Goal: Information Seeking & Learning: Check status

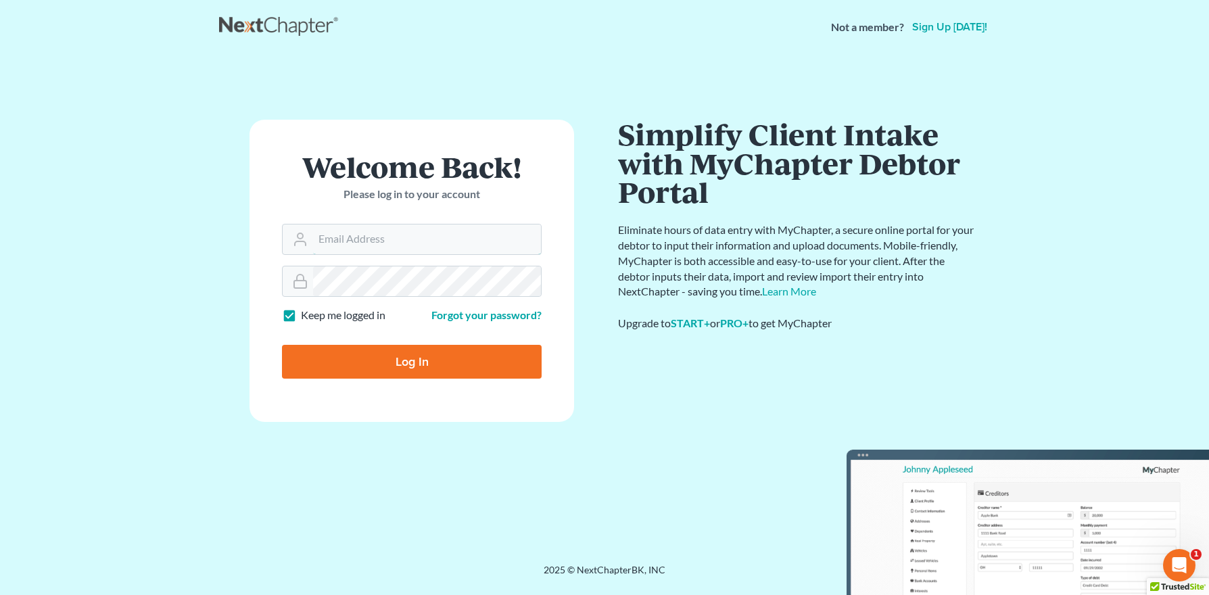
type input "[PERSON_NAME][EMAIL_ADDRESS][DOMAIN_NAME]"
click at [414, 373] on input "Log In" at bounding box center [412, 362] width 260 height 34
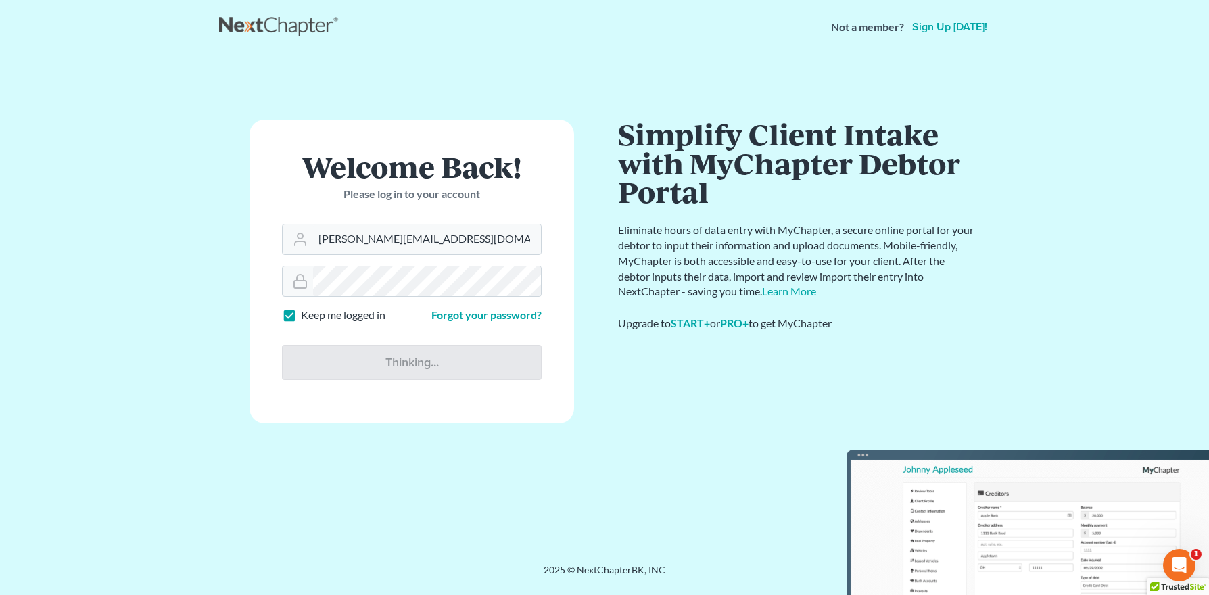
type input "Thinking..."
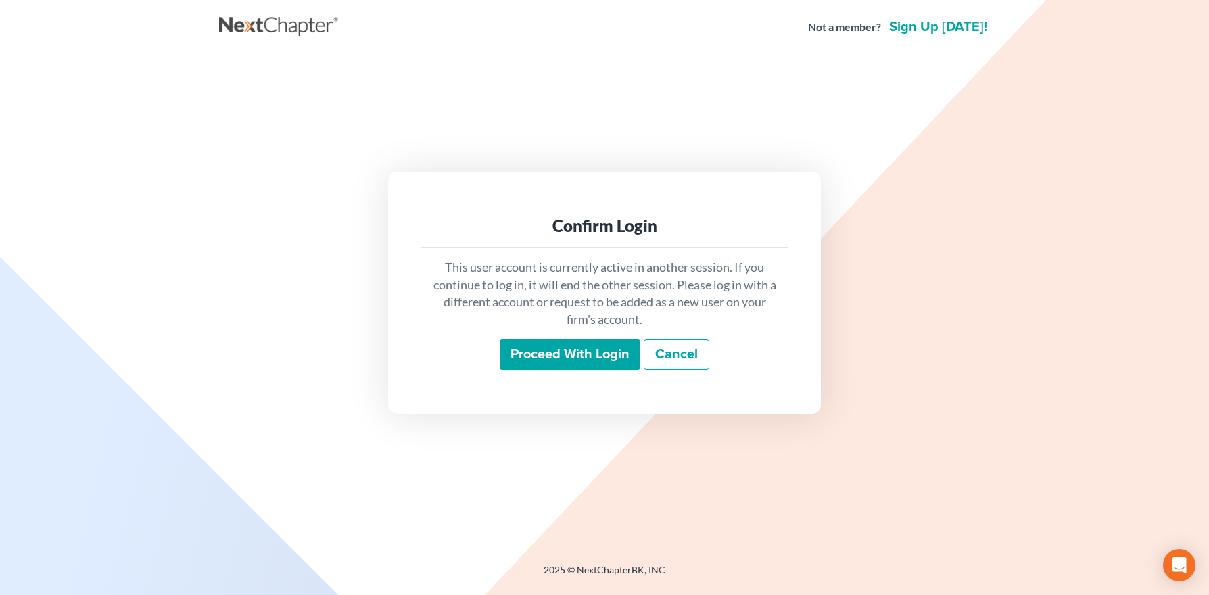
click at [531, 354] on input "Proceed with login" at bounding box center [570, 354] width 141 height 31
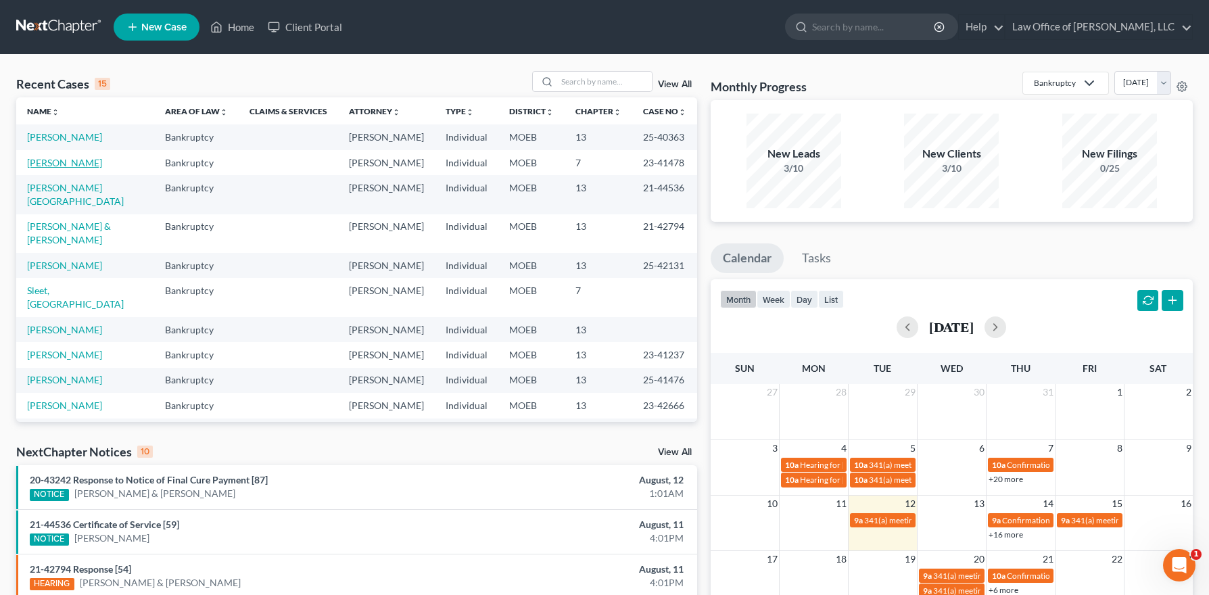
click at [74, 163] on link "[PERSON_NAME]" at bounding box center [64, 162] width 75 height 11
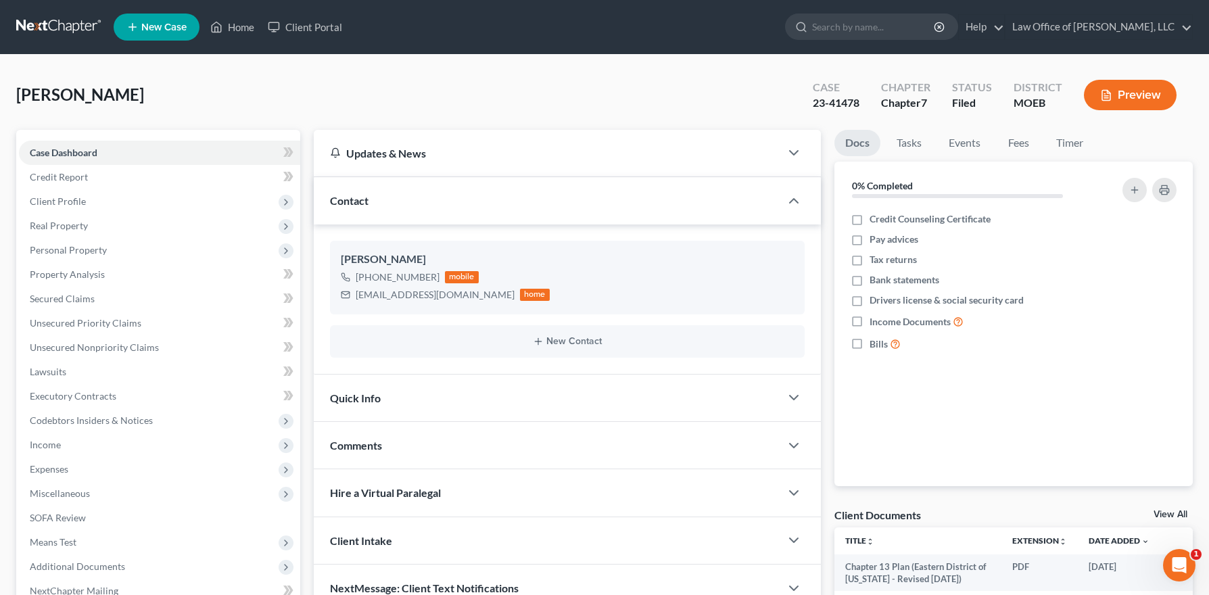
scroll to position [148, 0]
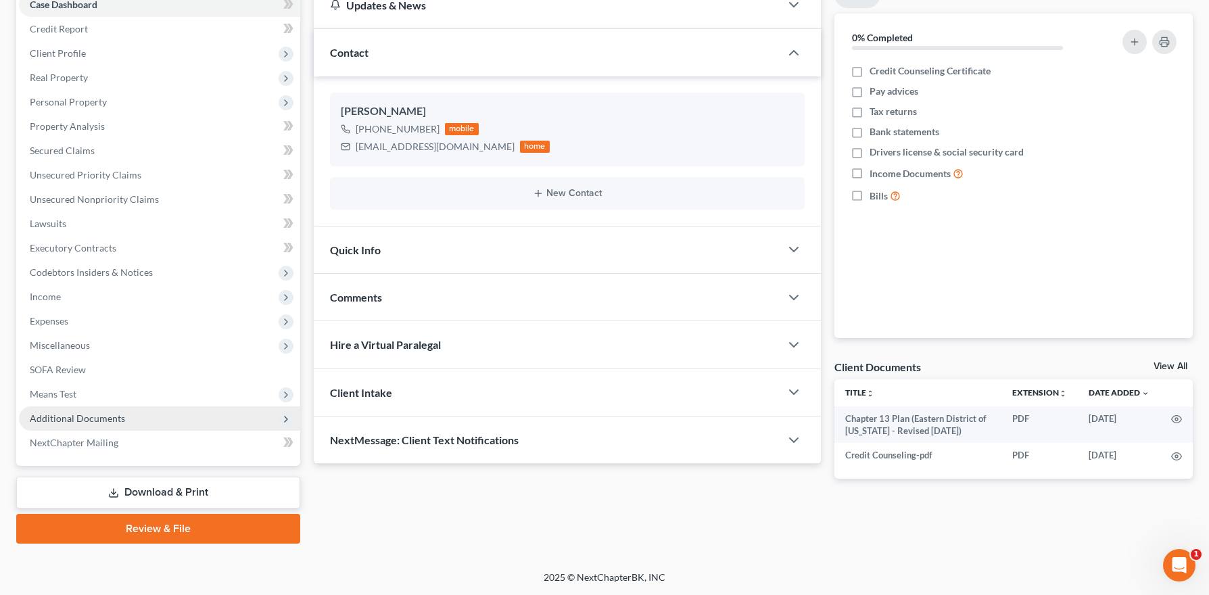
click at [98, 418] on span "Additional Documents" at bounding box center [77, 417] width 95 height 11
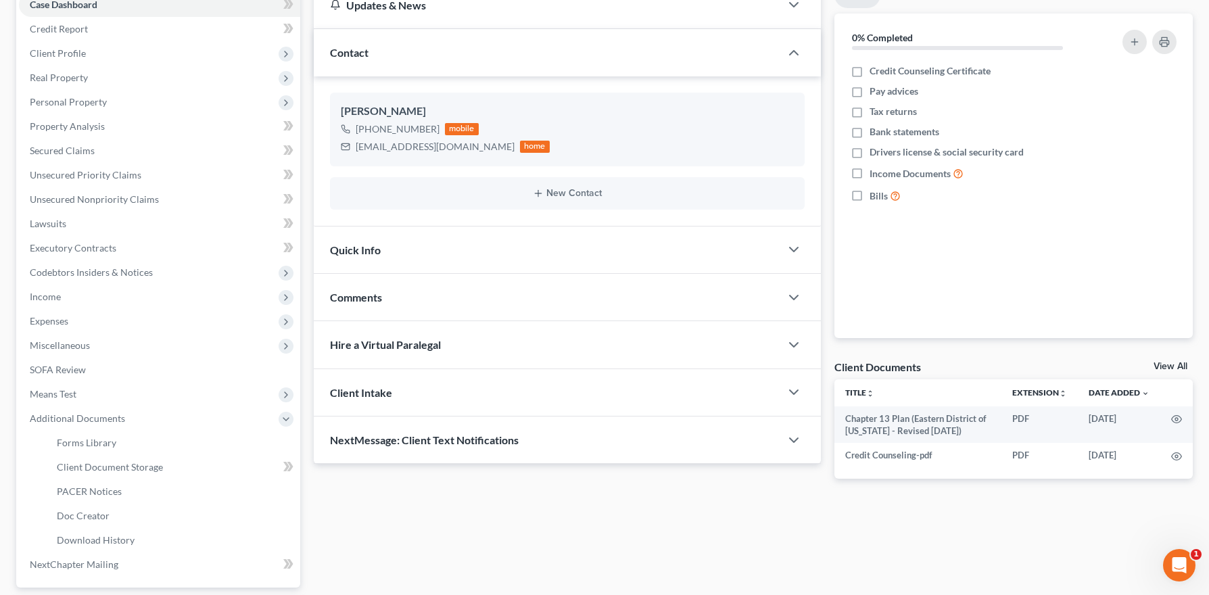
scroll to position [270, 0]
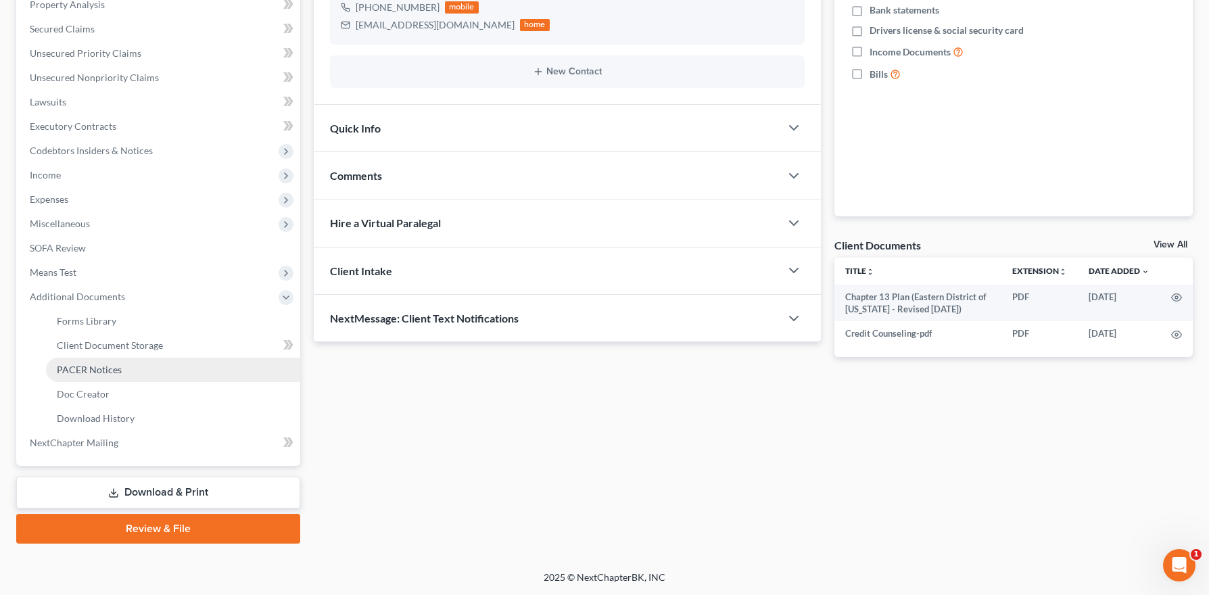
click at [98, 379] on link "PACER Notices" at bounding box center [173, 370] width 254 height 24
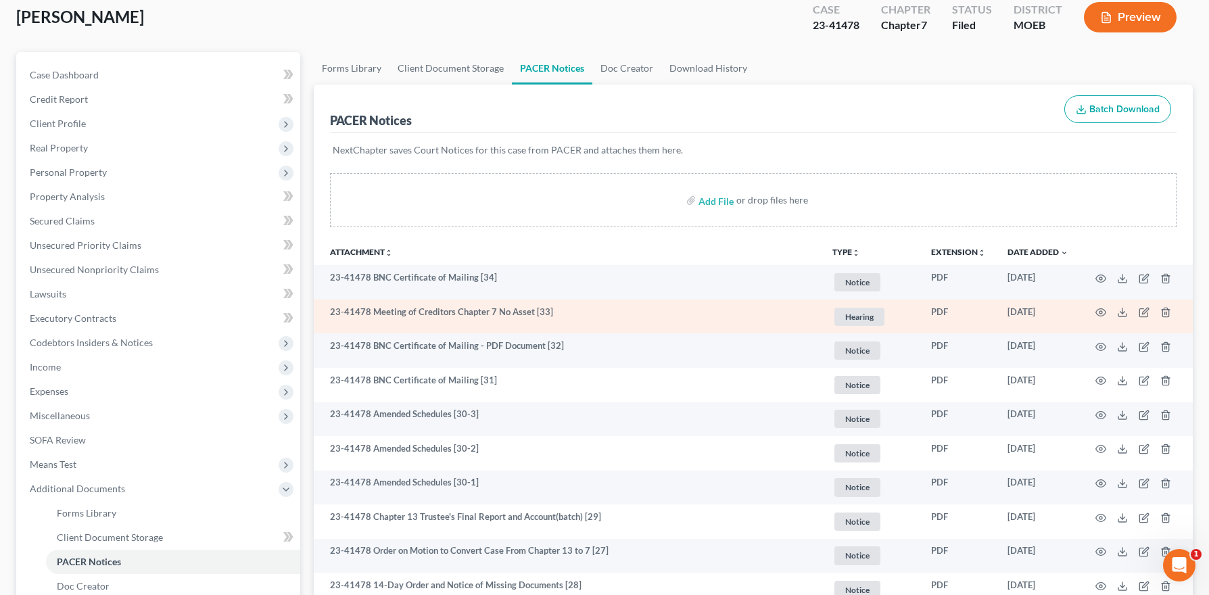
scroll to position [78, 0]
click at [1096, 312] on icon "button" at bounding box center [1100, 311] width 11 height 11
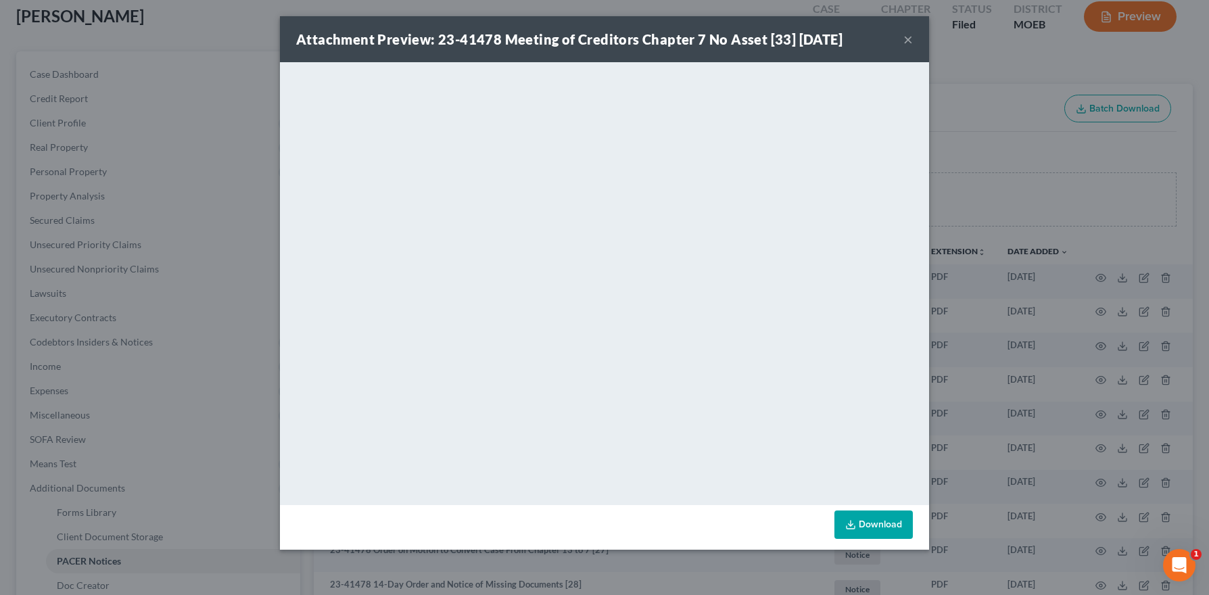
click at [906, 38] on button "×" at bounding box center [907, 39] width 9 height 16
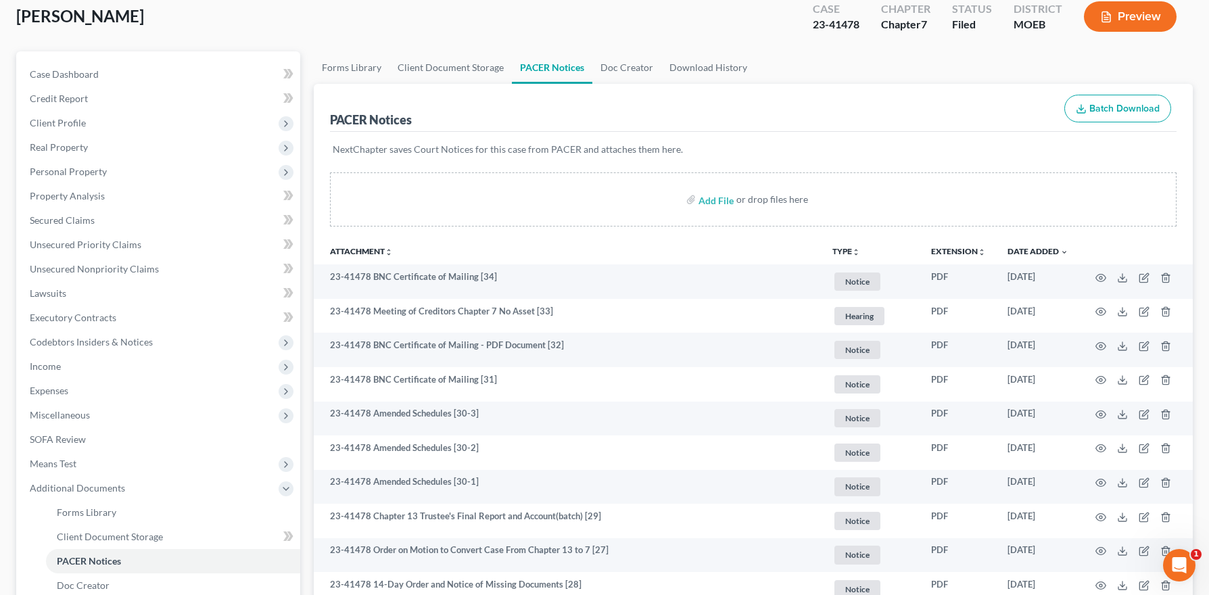
scroll to position [0, 0]
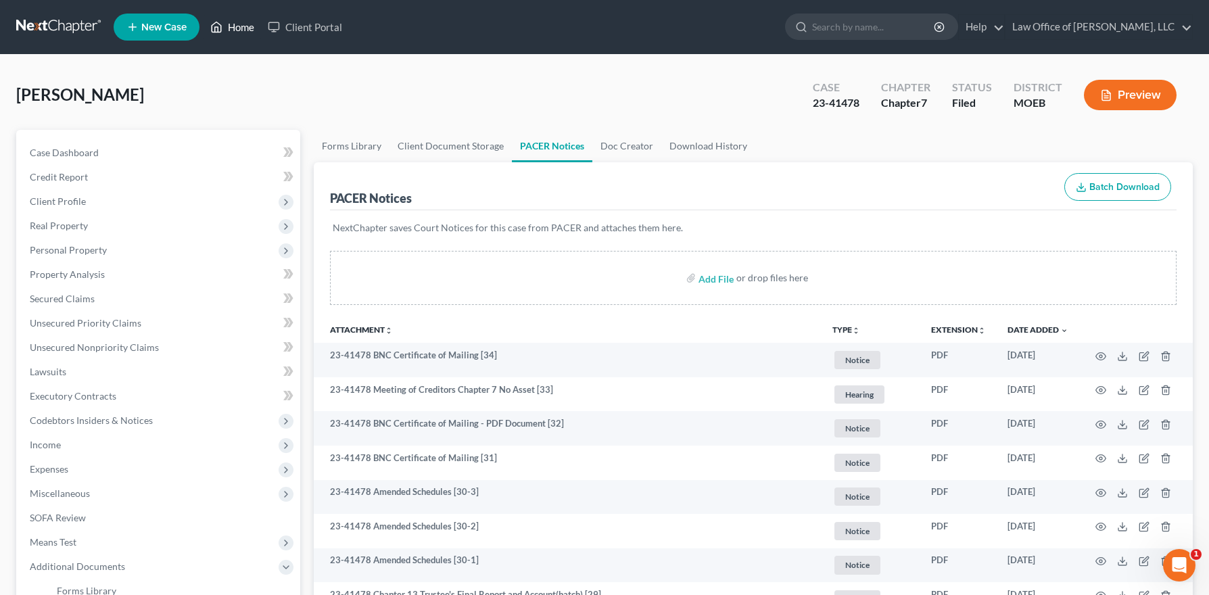
click at [222, 20] on icon at bounding box center [216, 27] width 12 height 16
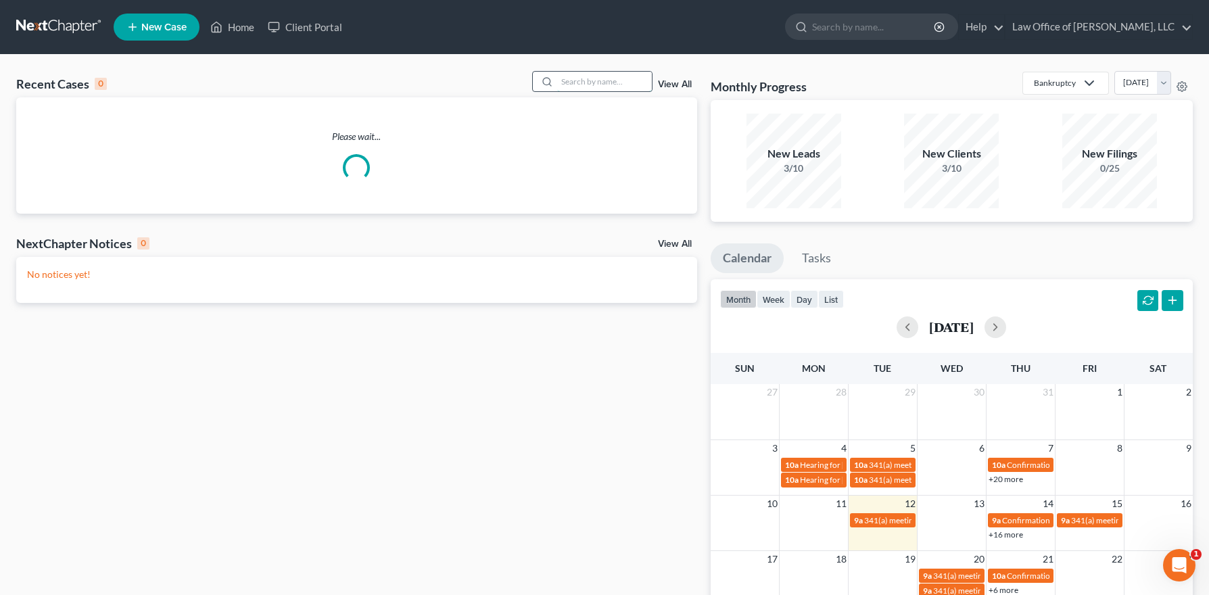
click at [603, 84] on input "search" at bounding box center [604, 82] width 95 height 20
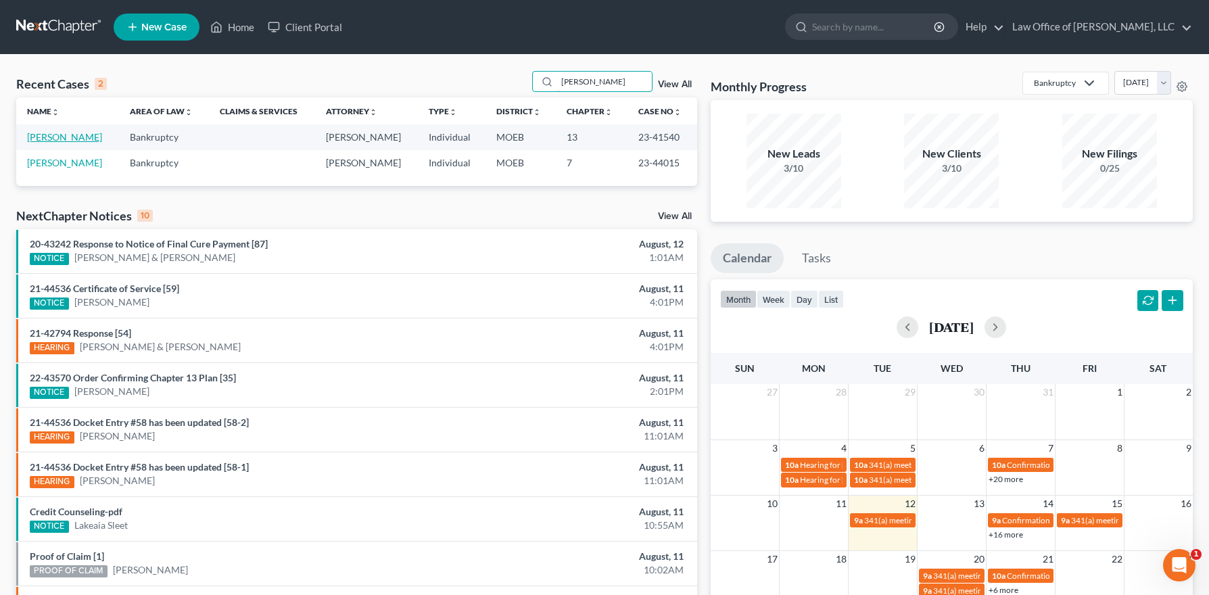
type input "[PERSON_NAME]"
click at [50, 140] on link "[PERSON_NAME]" at bounding box center [64, 136] width 75 height 11
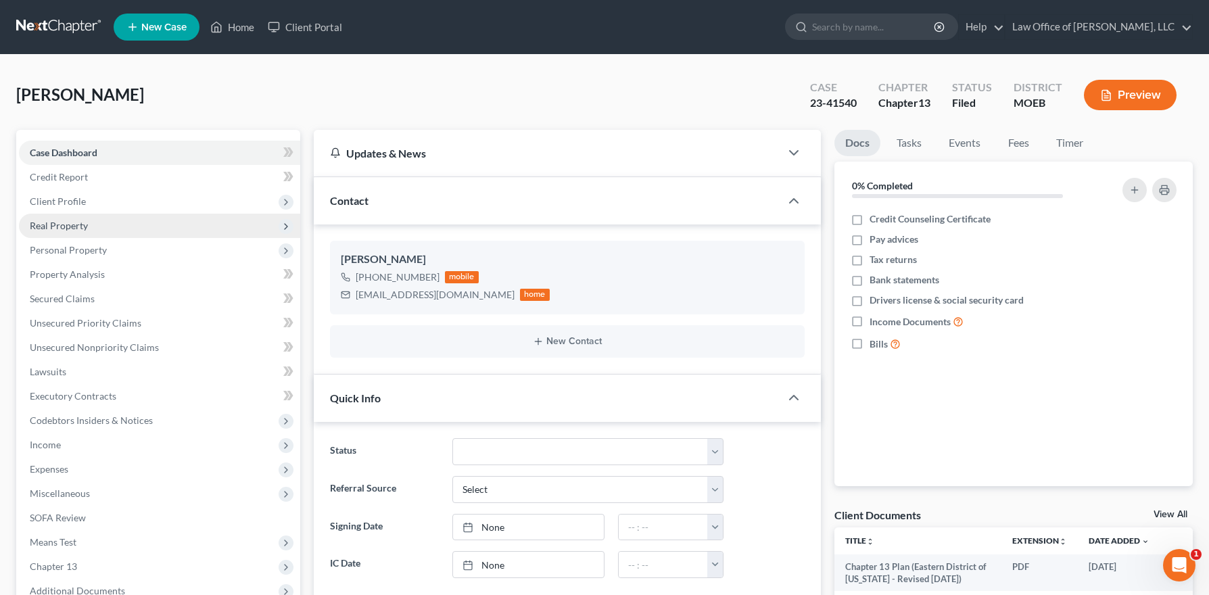
scroll to position [253, 0]
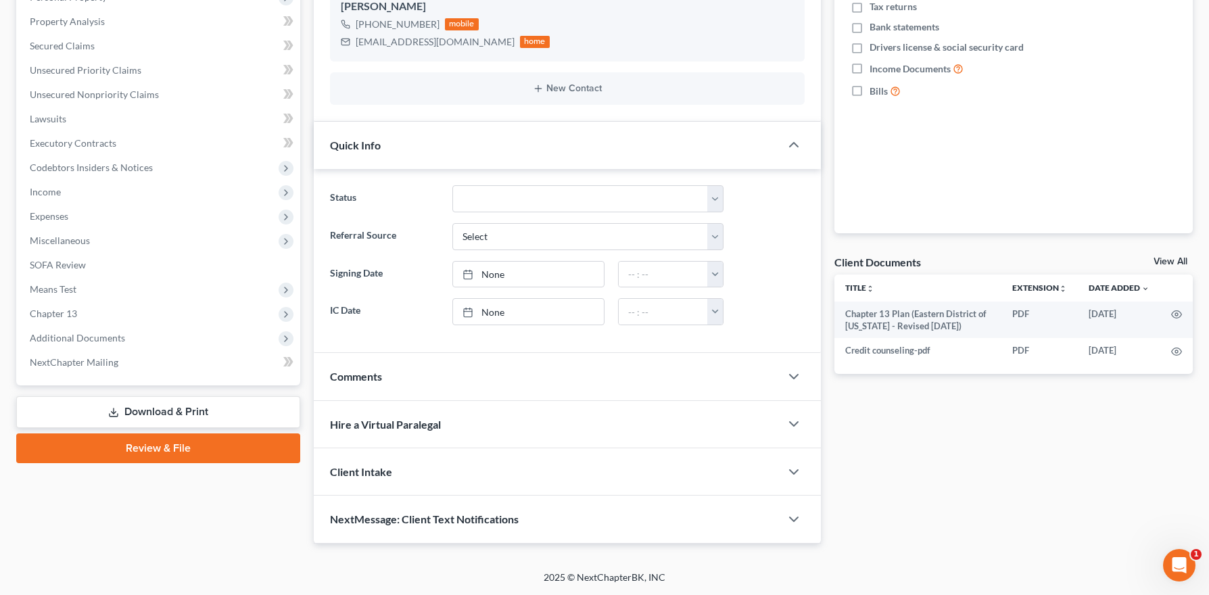
drag, startPoint x: 111, startPoint y: 343, endPoint x: 117, endPoint y: 435, distance: 91.5
click at [111, 343] on span "Additional Documents" at bounding box center [159, 338] width 281 height 24
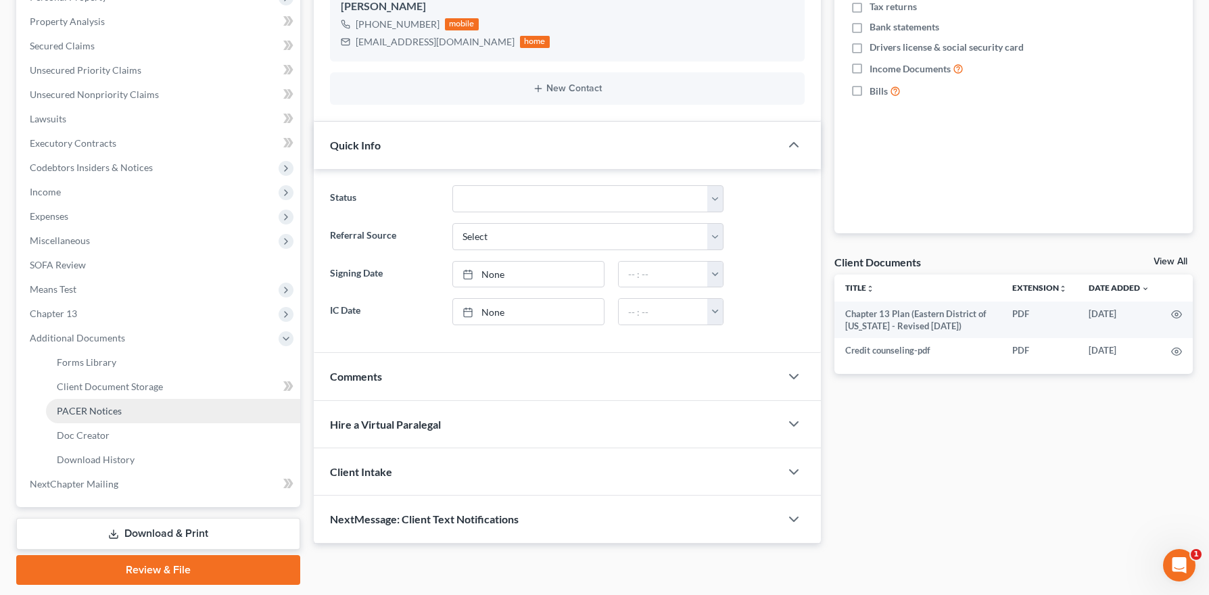
click at [113, 413] on span "PACER Notices" at bounding box center [89, 410] width 65 height 11
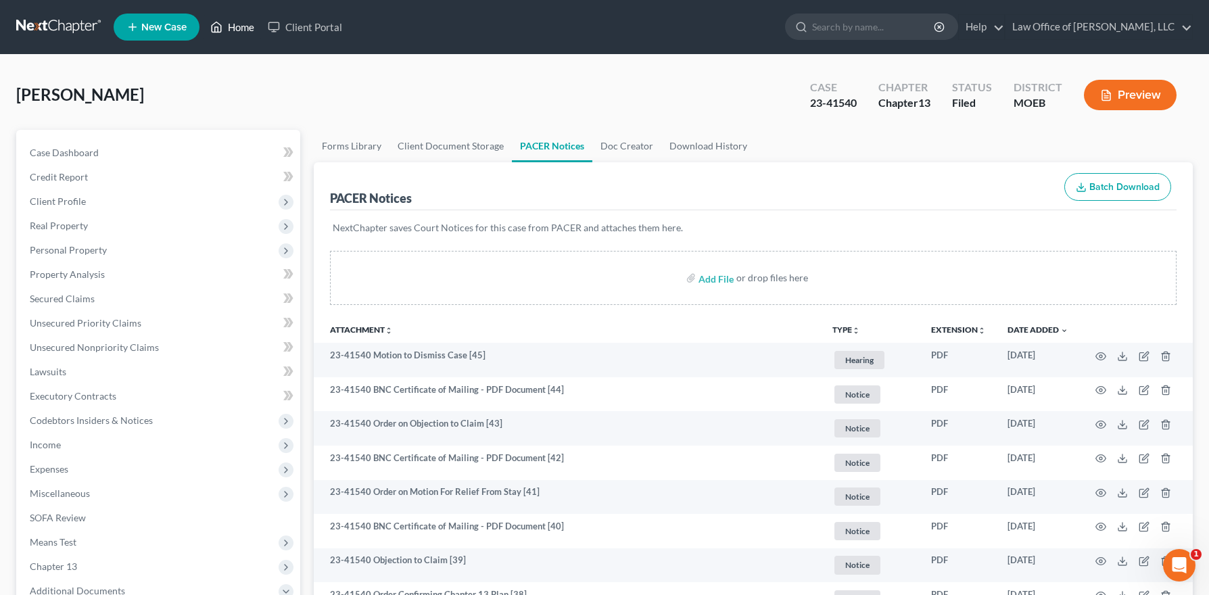
click at [244, 26] on link "Home" at bounding box center [231, 27] width 57 height 24
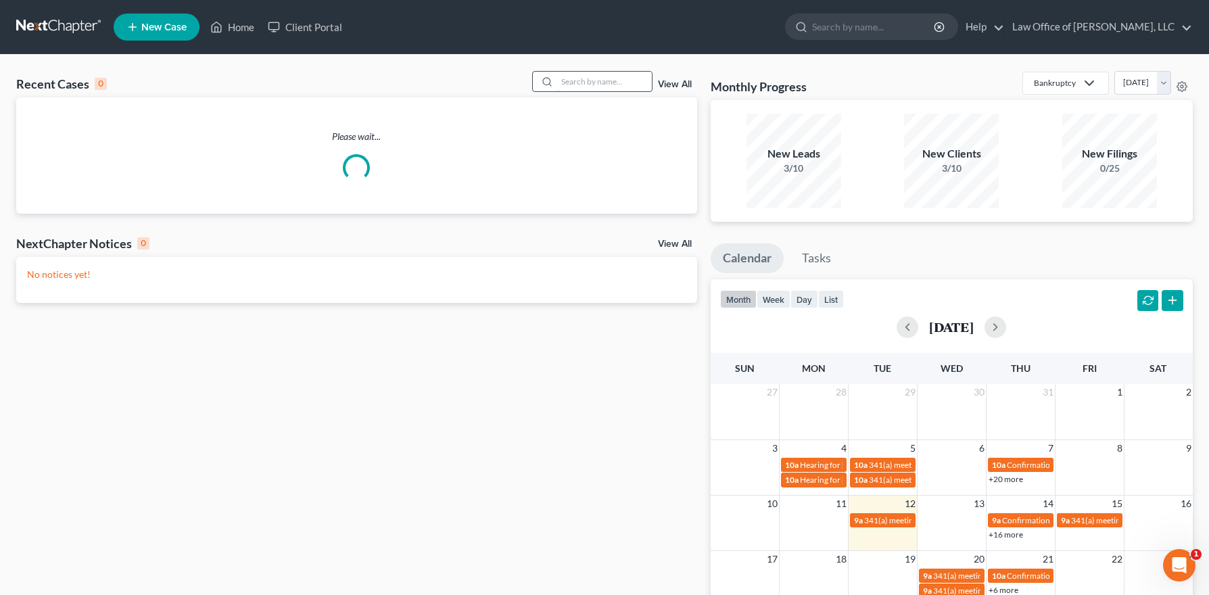
click at [618, 84] on input "search" at bounding box center [604, 82] width 95 height 20
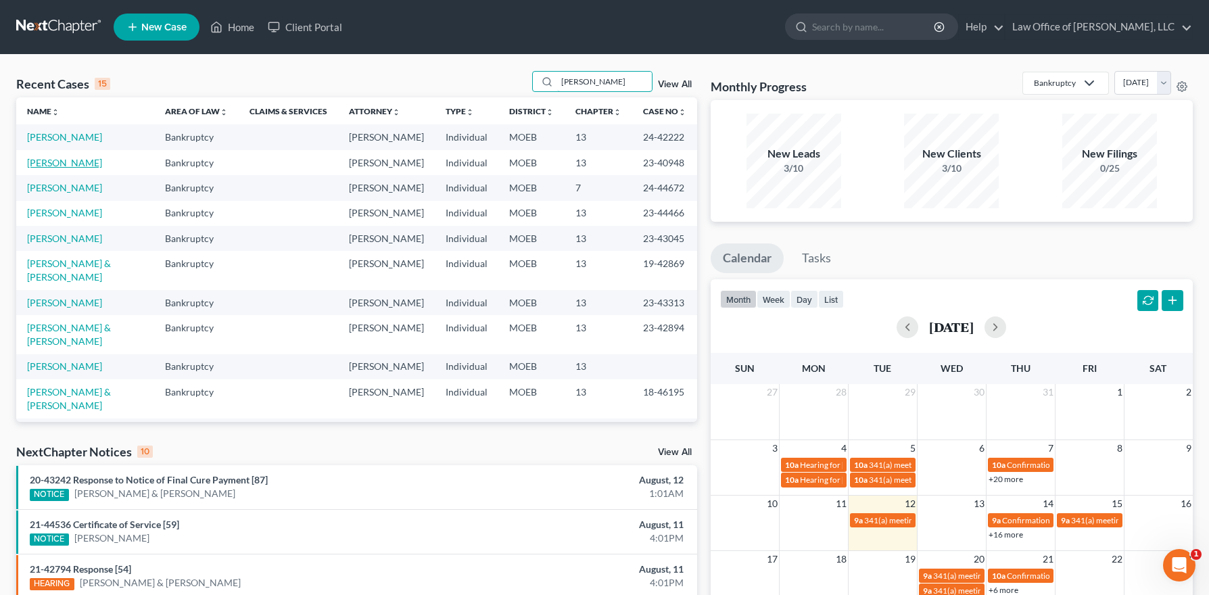
type input "[PERSON_NAME]"
click at [68, 168] on link "[PERSON_NAME]" at bounding box center [64, 162] width 75 height 11
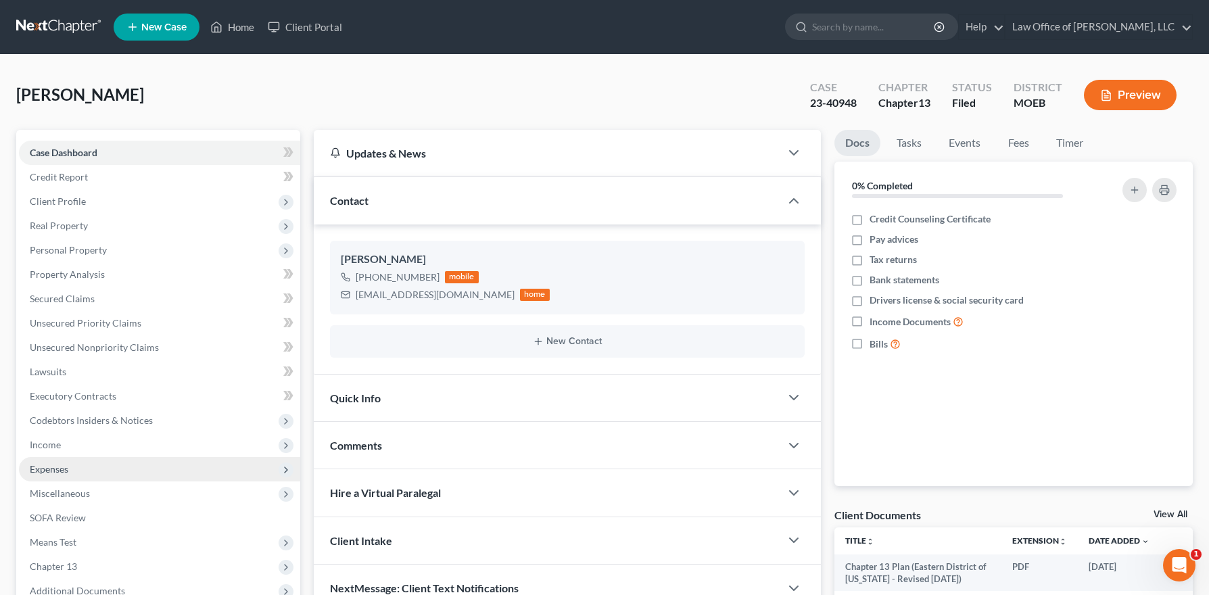
scroll to position [172, 0]
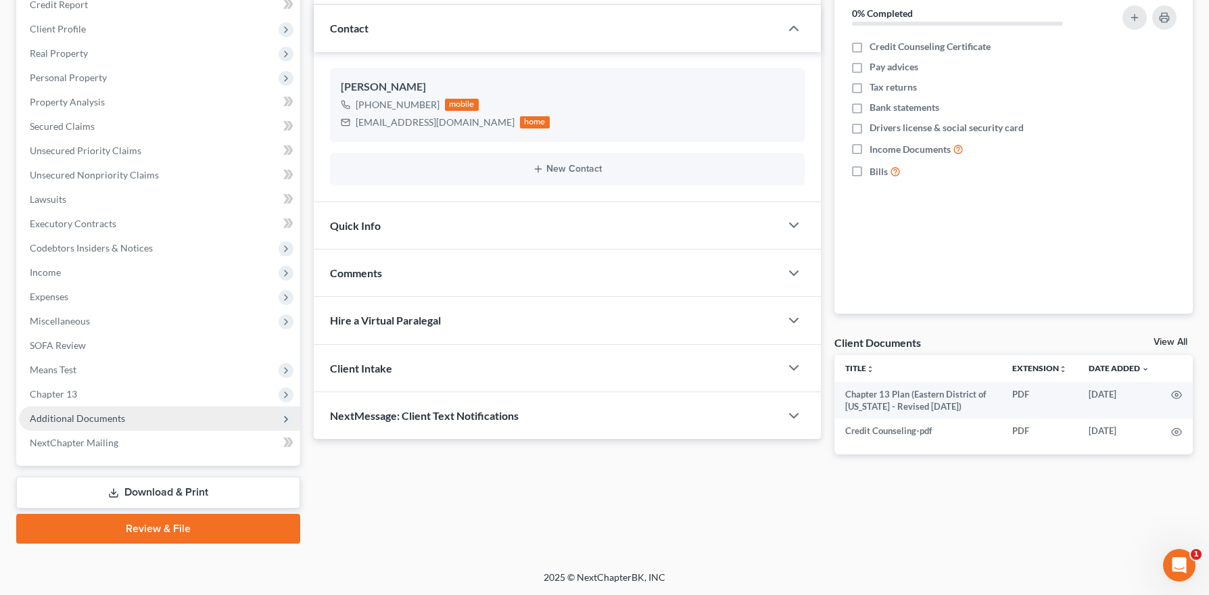
click at [107, 413] on span "Additional Documents" at bounding box center [77, 417] width 95 height 11
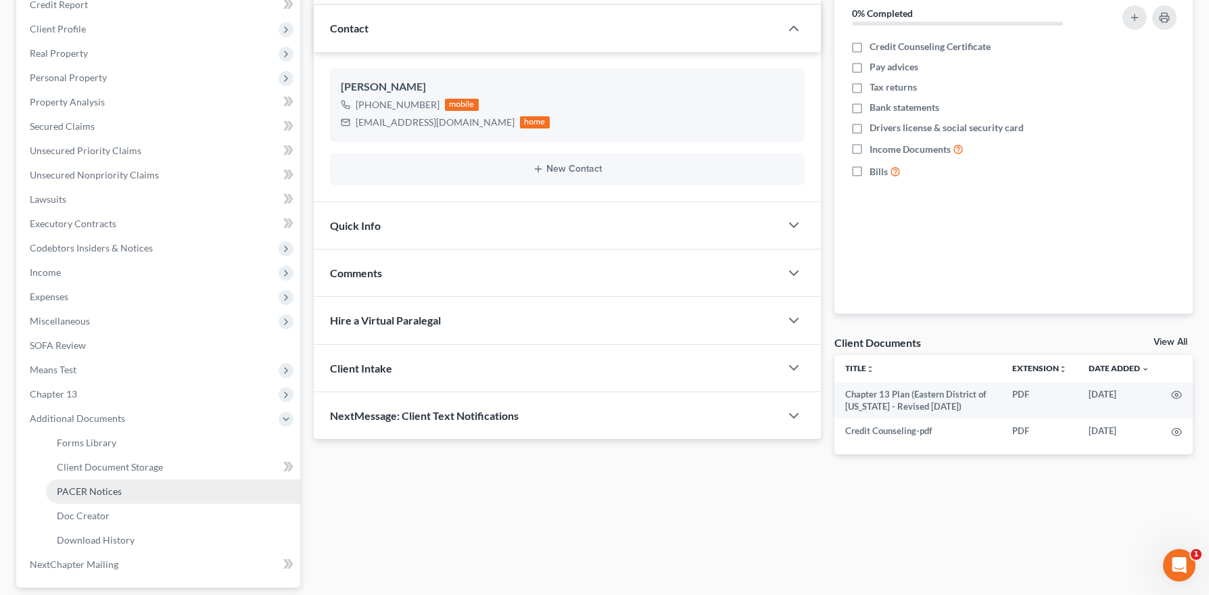
drag, startPoint x: 99, startPoint y: 495, endPoint x: 214, endPoint y: 484, distance: 115.4
click at [100, 494] on span "PACER Notices" at bounding box center [89, 490] width 65 height 11
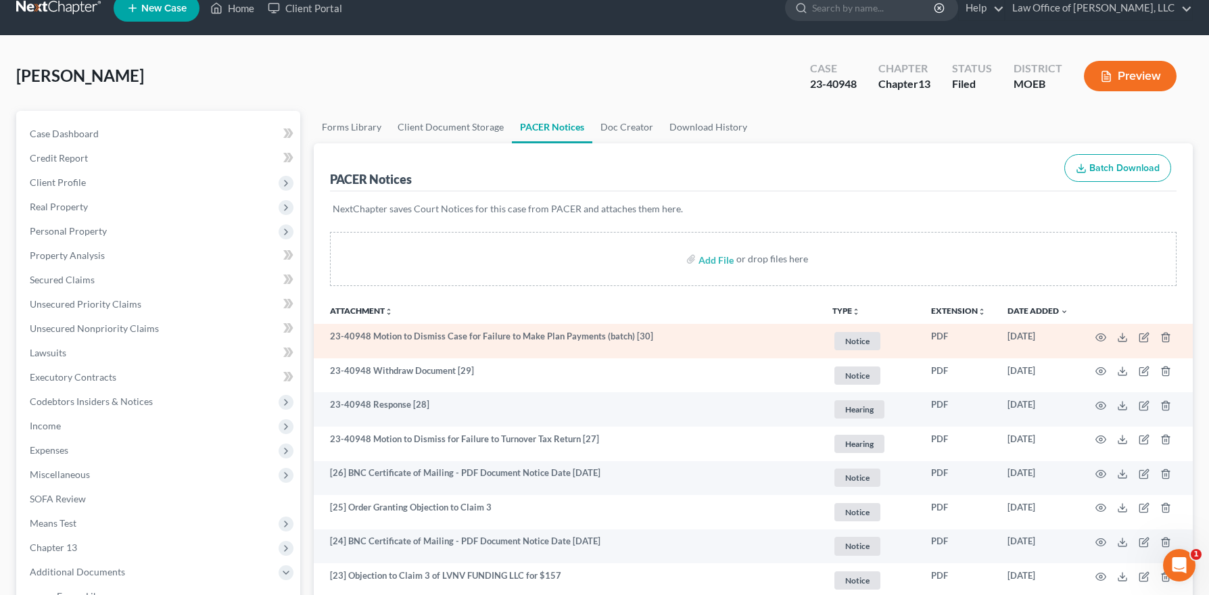
scroll to position [24, 0]
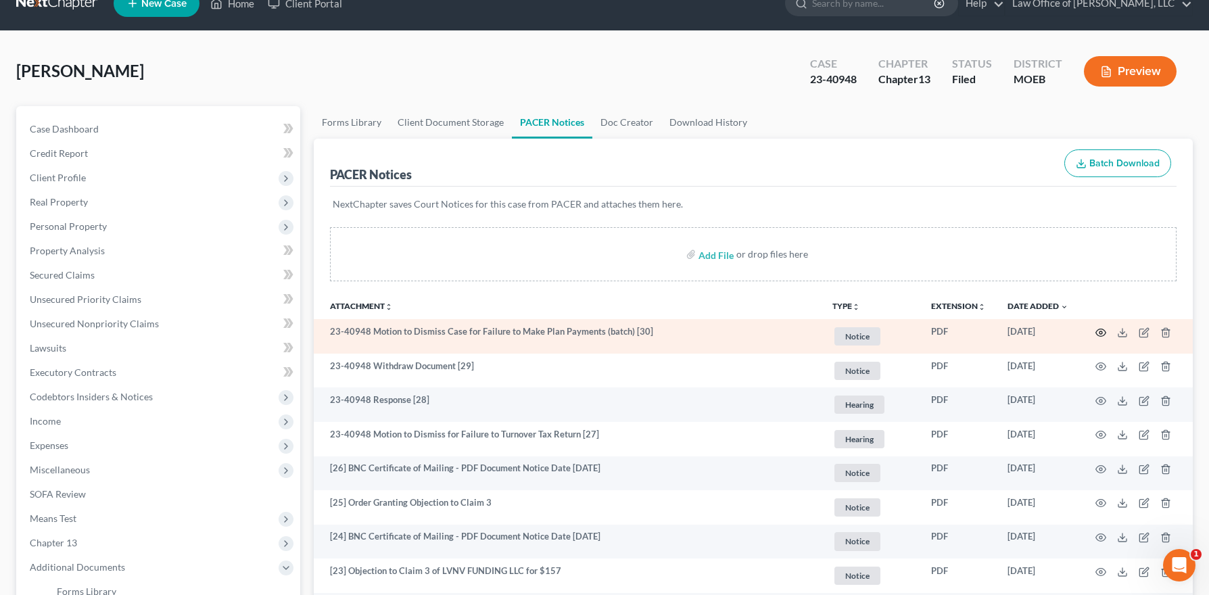
click at [1097, 327] on icon "button" at bounding box center [1100, 332] width 11 height 11
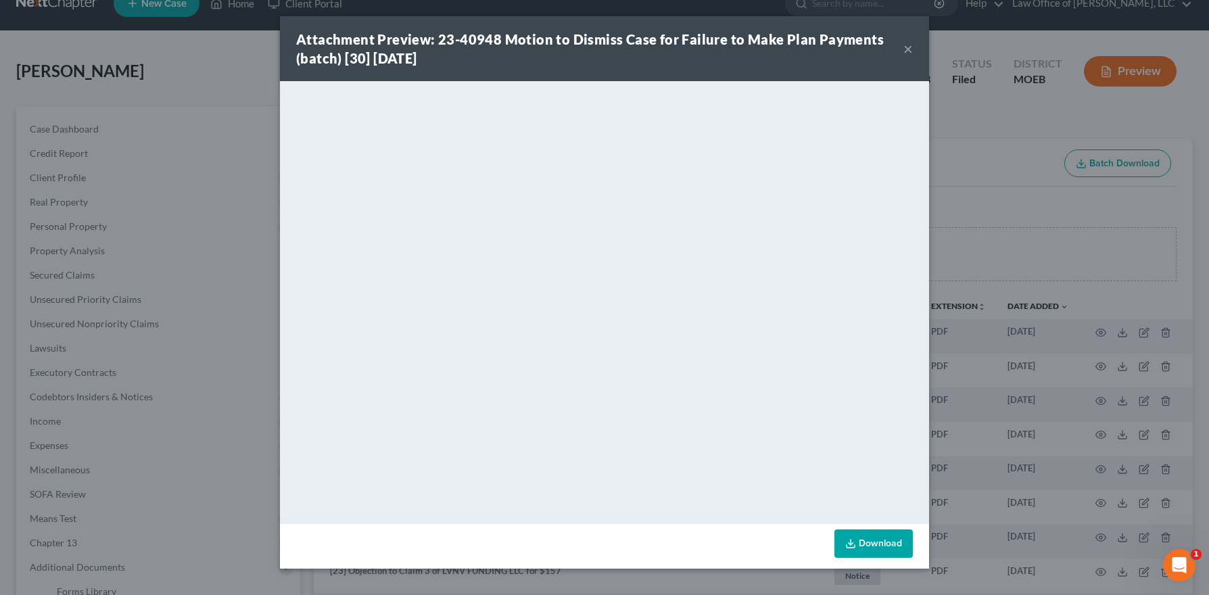
click at [912, 48] on button "×" at bounding box center [907, 49] width 9 height 16
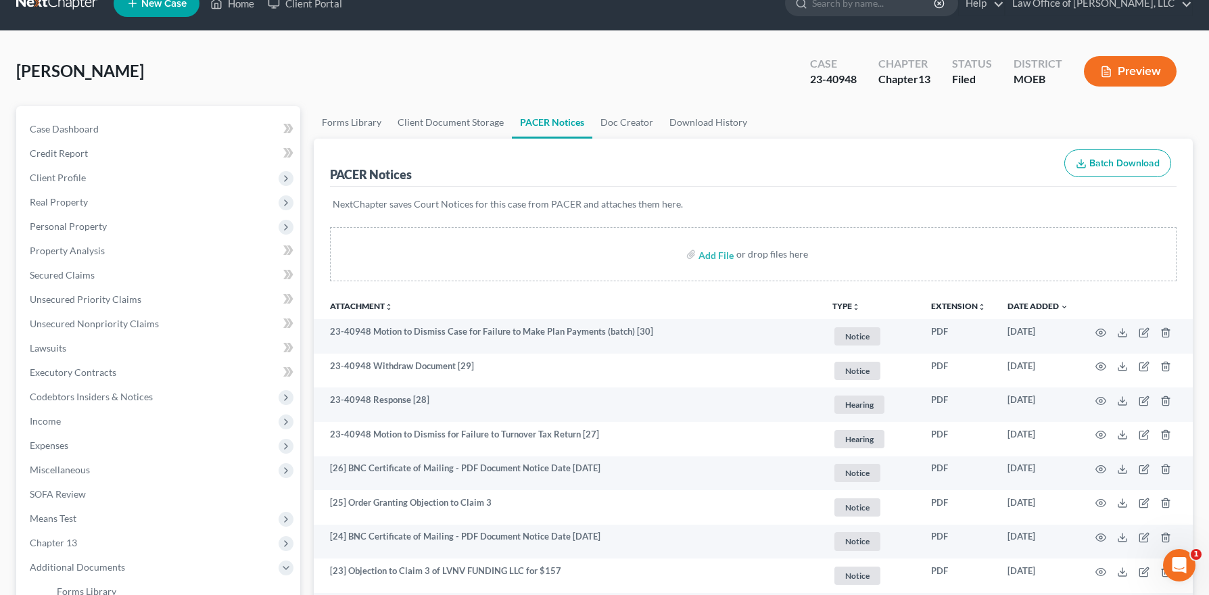
scroll to position [0, 0]
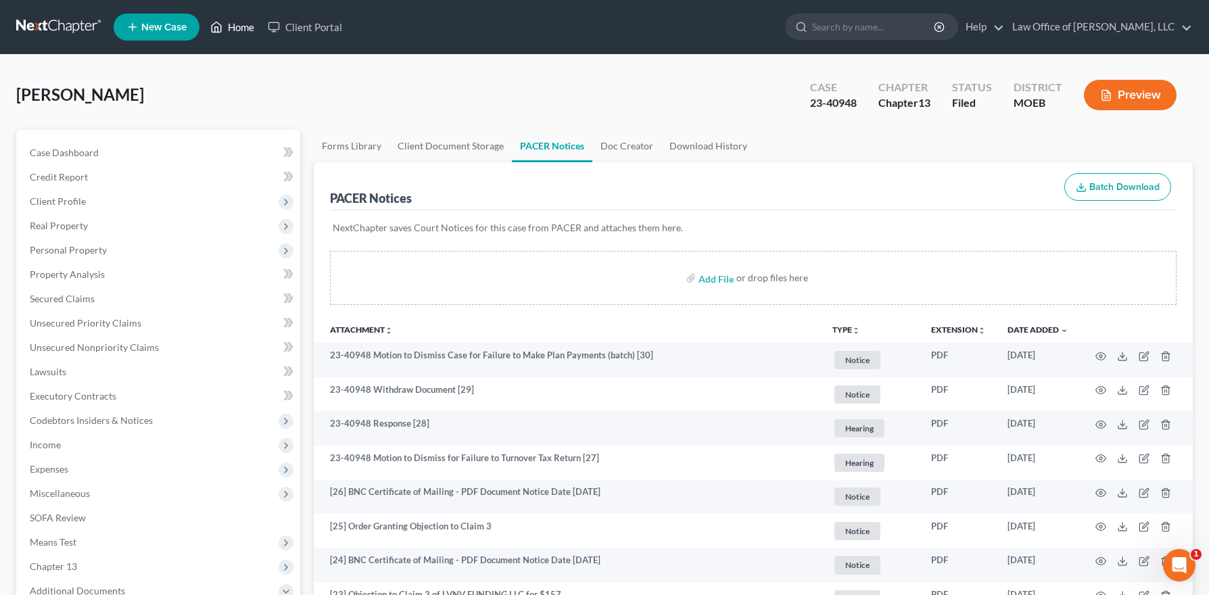
click at [221, 25] on icon at bounding box center [216, 27] width 9 height 10
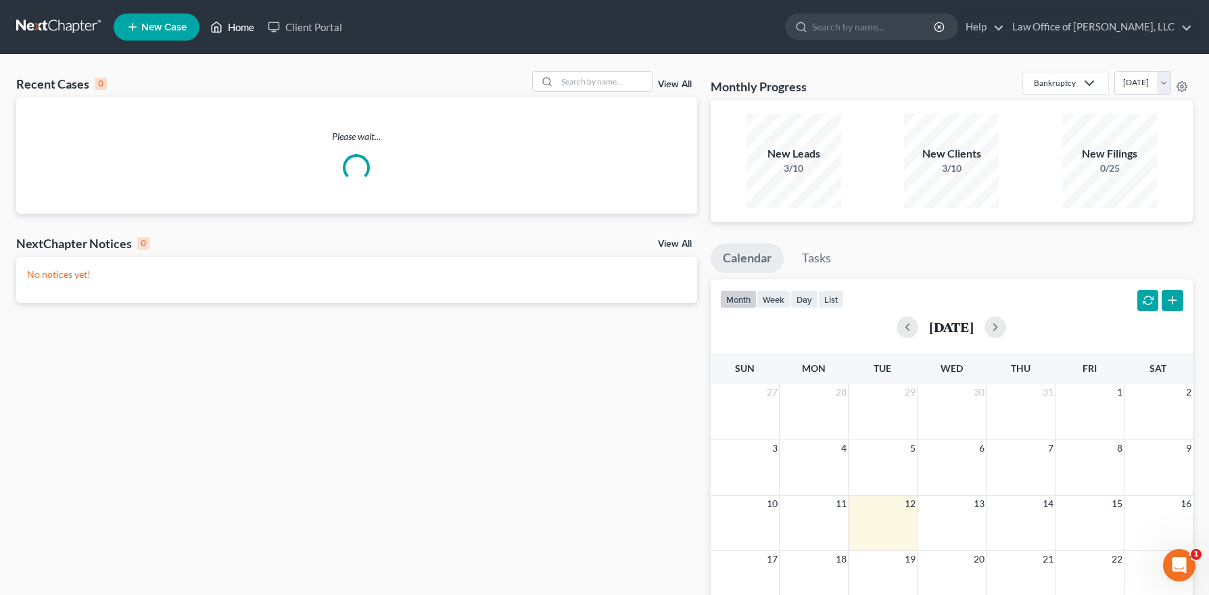
drag, startPoint x: 243, startPoint y: 28, endPoint x: 570, endPoint y: 96, distance: 334.1
click at [243, 28] on link "Home" at bounding box center [231, 27] width 57 height 24
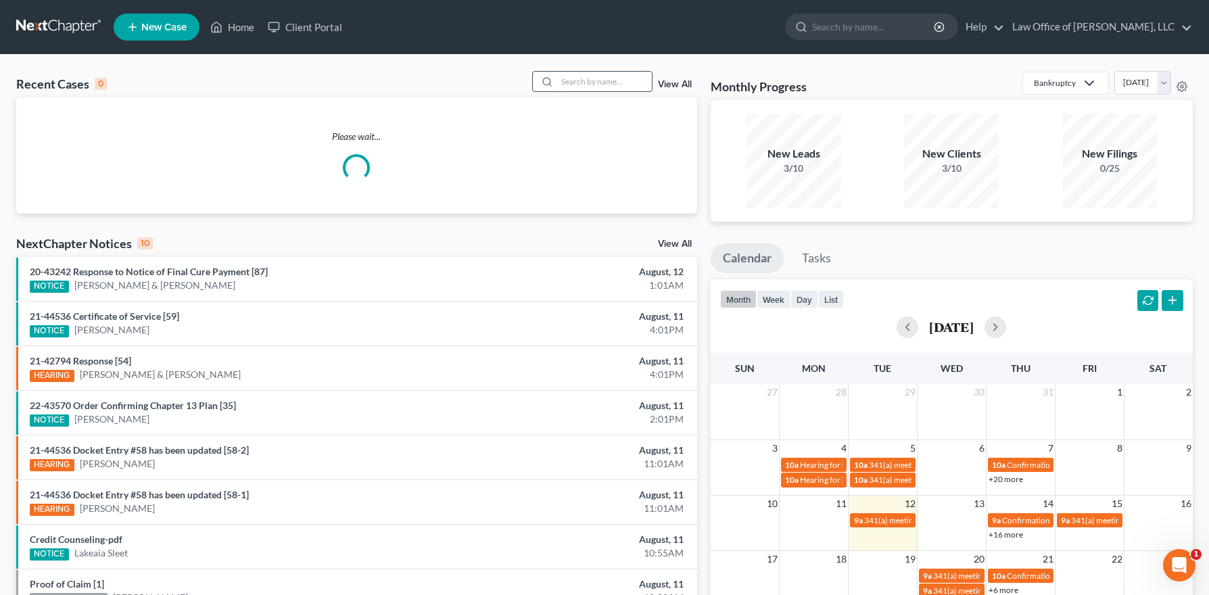
click at [612, 82] on input "search" at bounding box center [604, 82] width 95 height 20
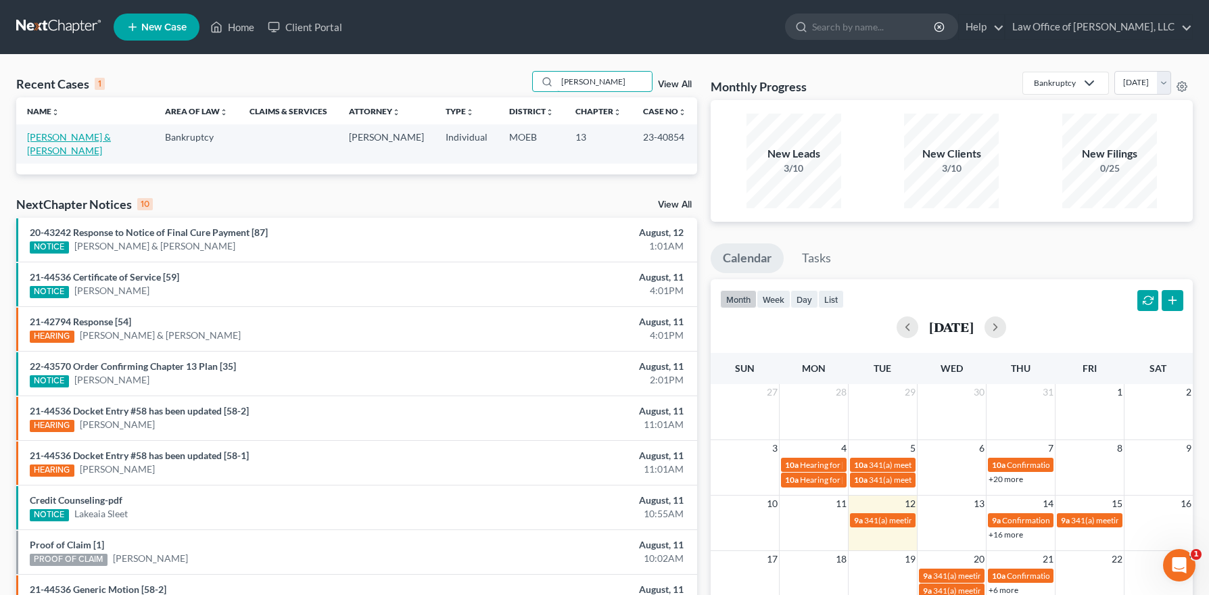
type input "[PERSON_NAME]"
click at [58, 138] on link "[PERSON_NAME] & [PERSON_NAME]" at bounding box center [69, 143] width 84 height 25
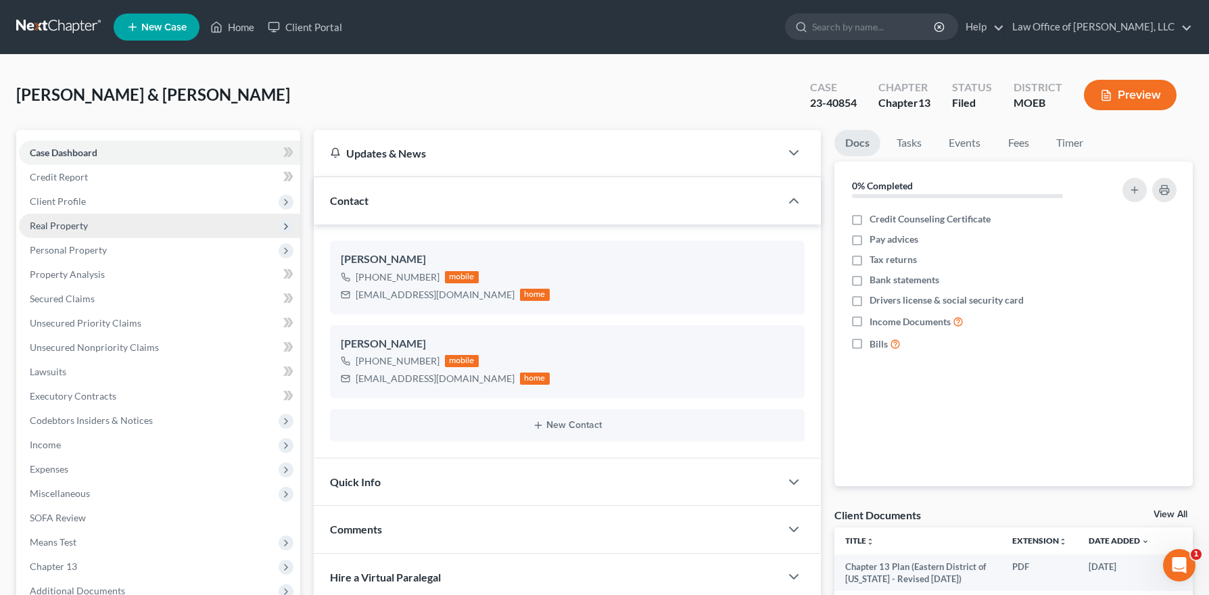
scroll to position [172, 0]
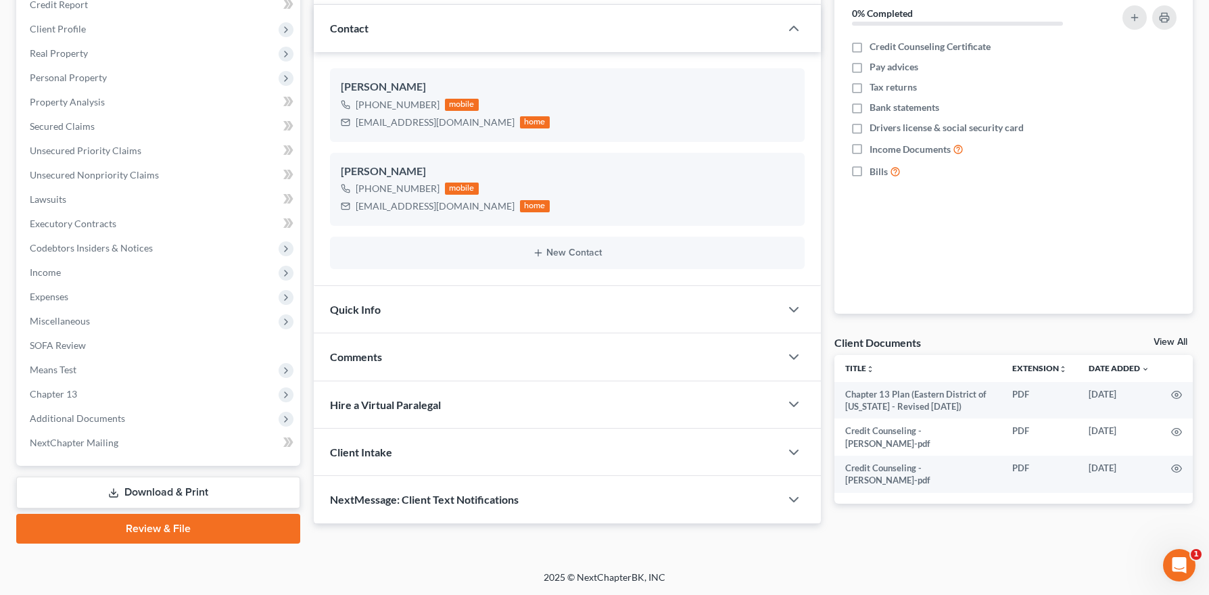
drag, startPoint x: 83, startPoint y: 418, endPoint x: 124, endPoint y: 512, distance: 102.3
click at [83, 418] on span "Additional Documents" at bounding box center [77, 417] width 95 height 11
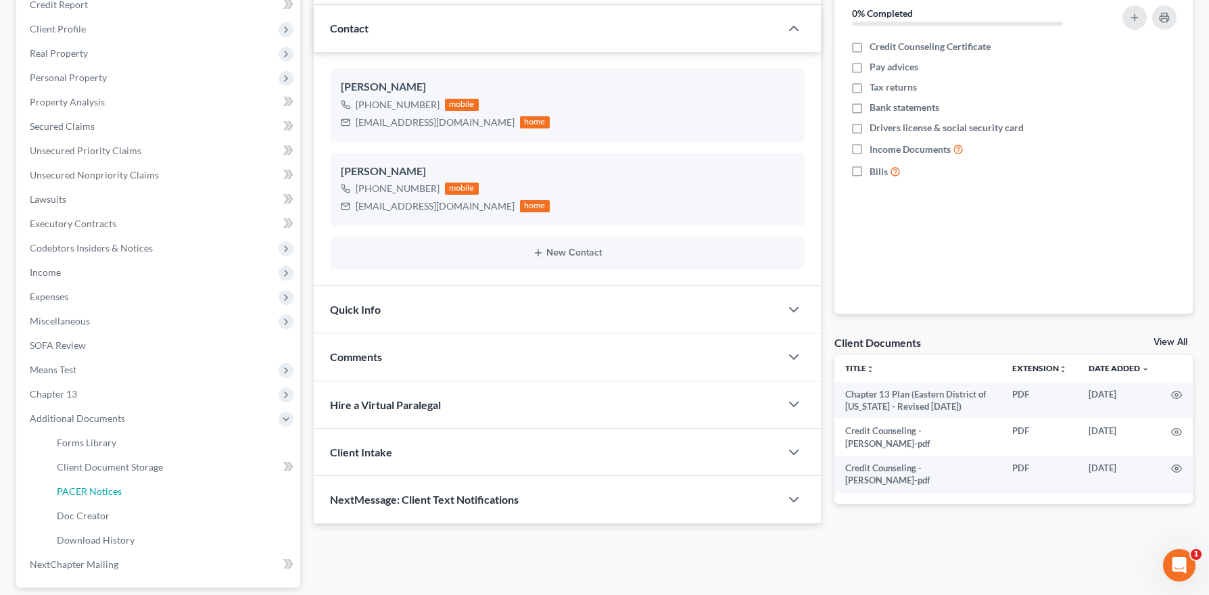
click at [114, 491] on span "PACER Notices" at bounding box center [89, 490] width 65 height 11
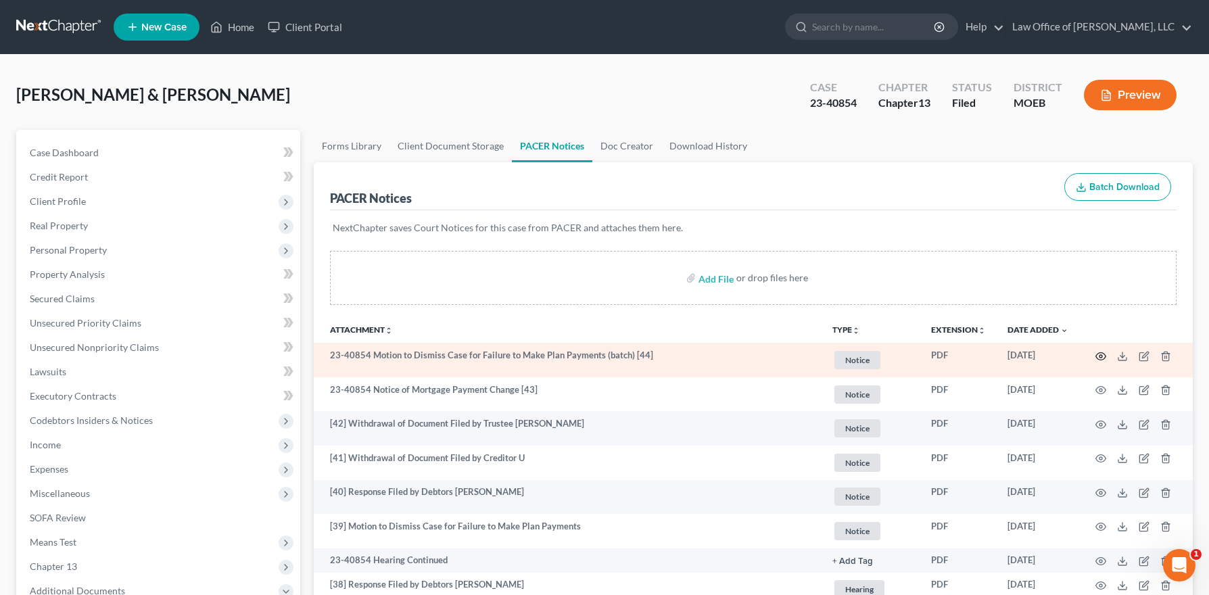
click at [1100, 356] on icon "button" at bounding box center [1100, 356] width 11 height 11
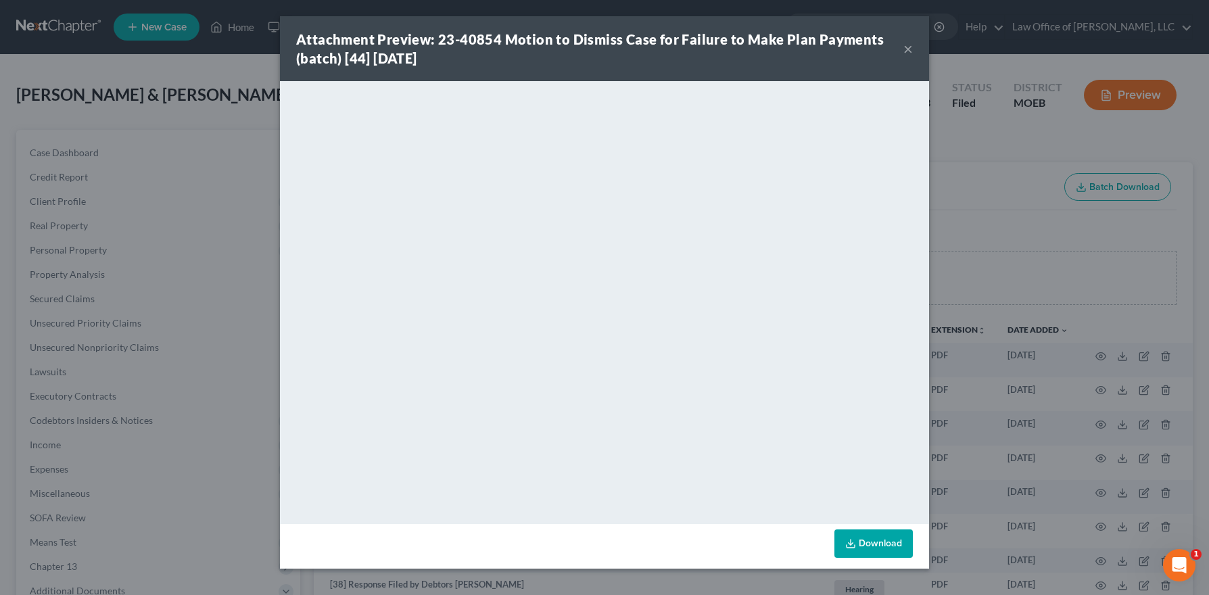
click at [906, 46] on button "×" at bounding box center [907, 49] width 9 height 16
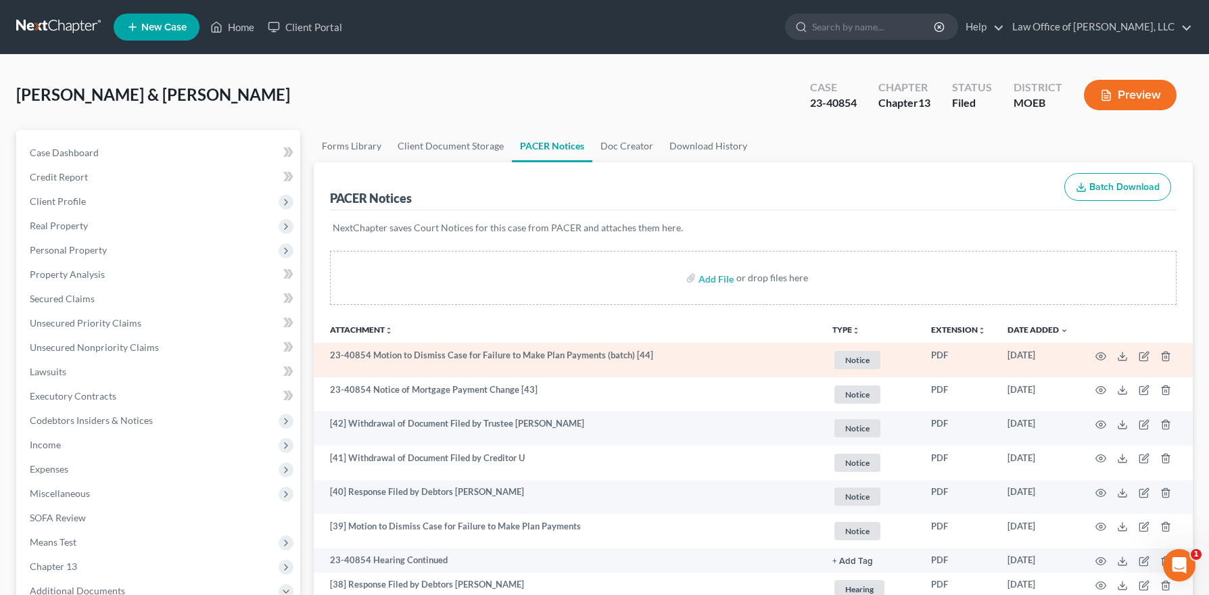
drag, startPoint x: 1107, startPoint y: 356, endPoint x: 1100, endPoint y: 355, distance: 7.6
click at [1107, 356] on td at bounding box center [1136, 360] width 114 height 34
click at [1100, 355] on icon "button" at bounding box center [1100, 356] width 11 height 11
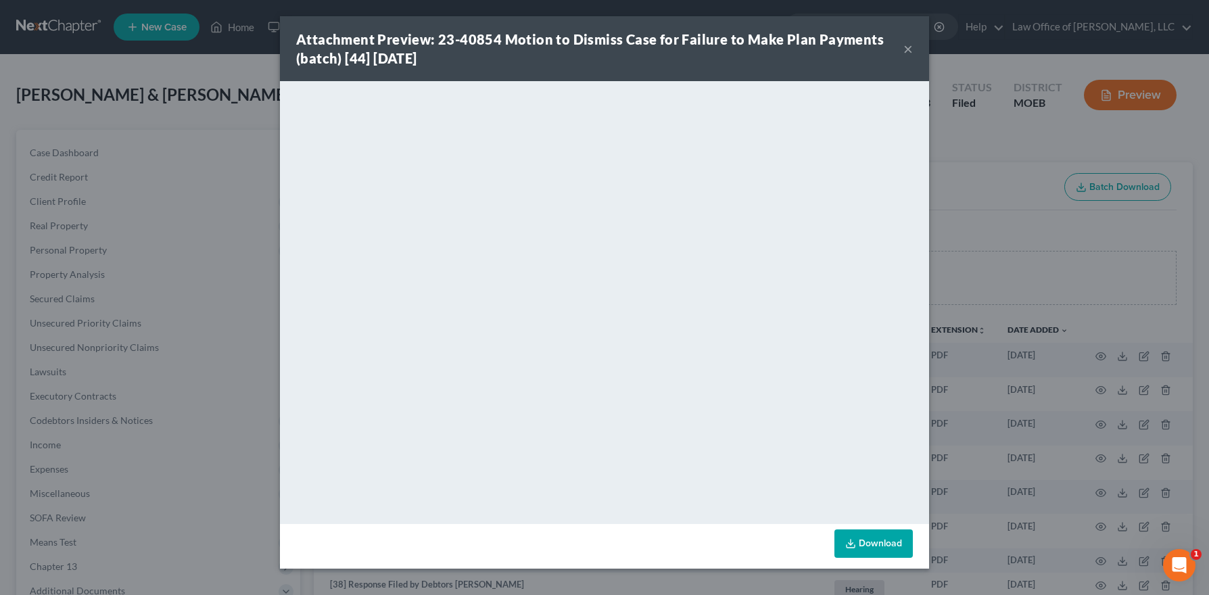
click at [906, 49] on button "×" at bounding box center [907, 49] width 9 height 16
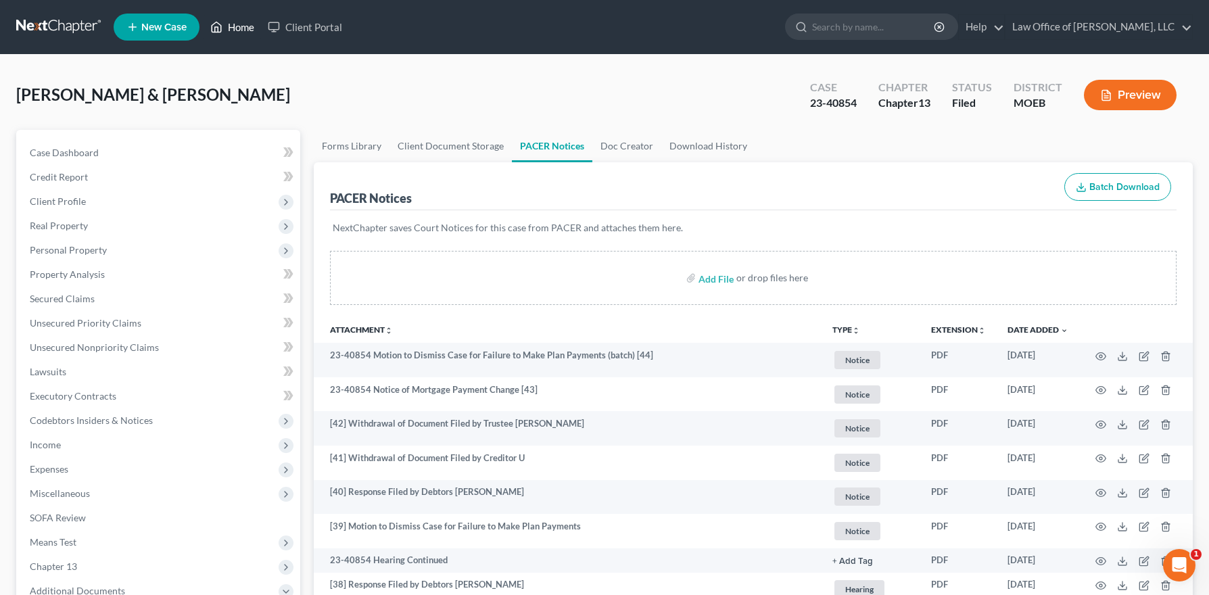
click at [239, 23] on link "Home" at bounding box center [231, 27] width 57 height 24
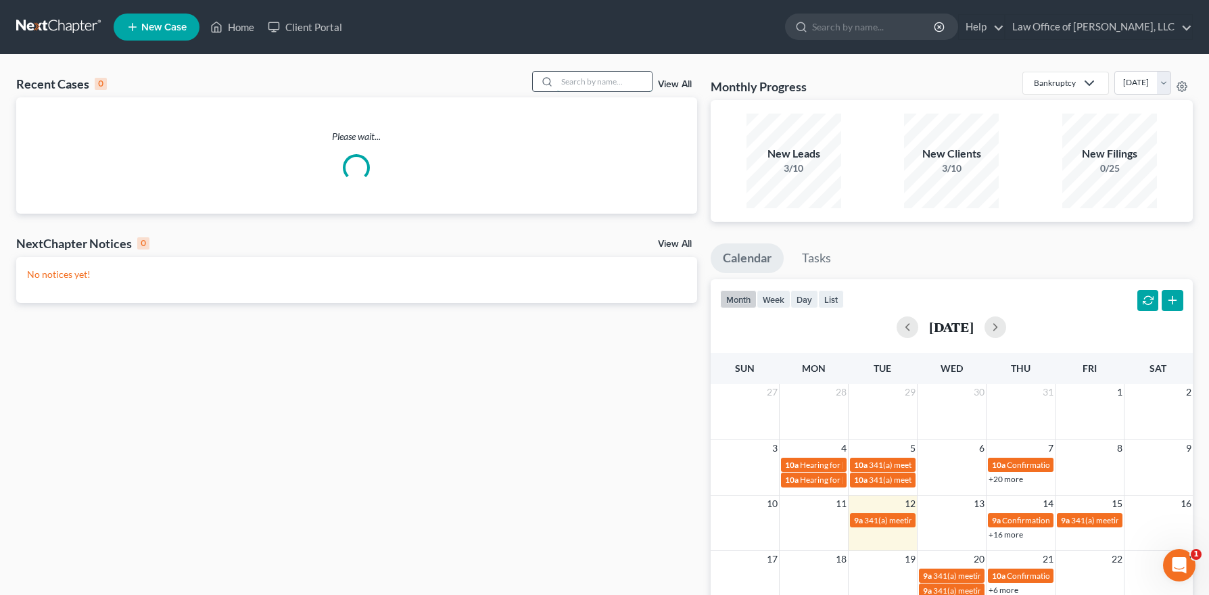
click at [620, 82] on input "search" at bounding box center [604, 82] width 95 height 20
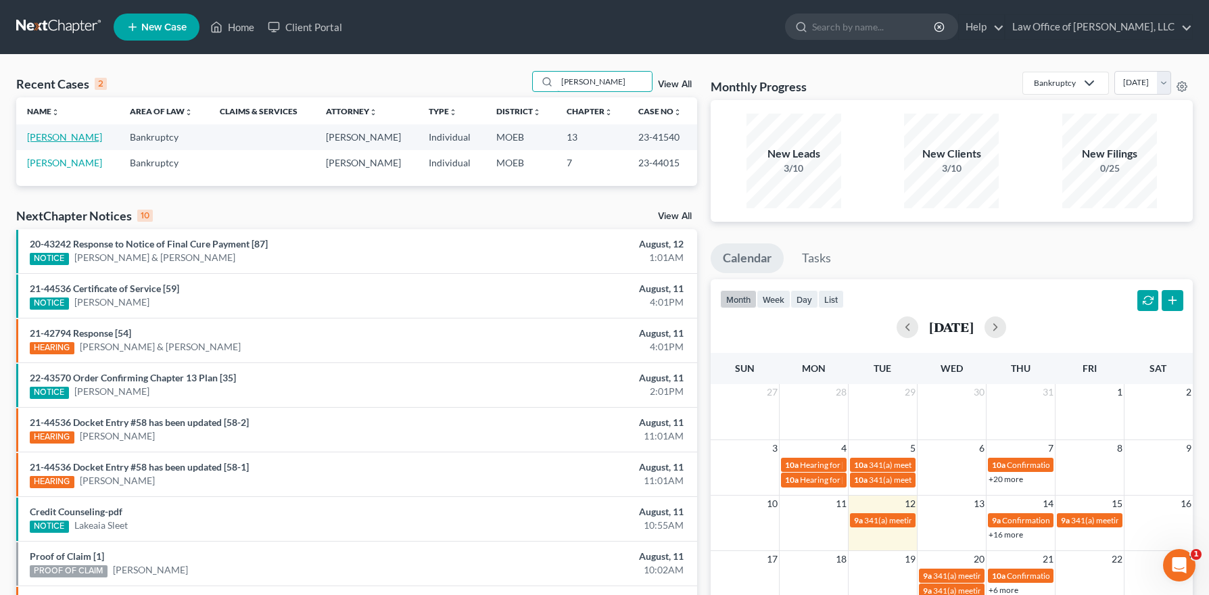
type input "[PERSON_NAME]"
click at [51, 135] on link "[PERSON_NAME]" at bounding box center [64, 136] width 75 height 11
select select "2"
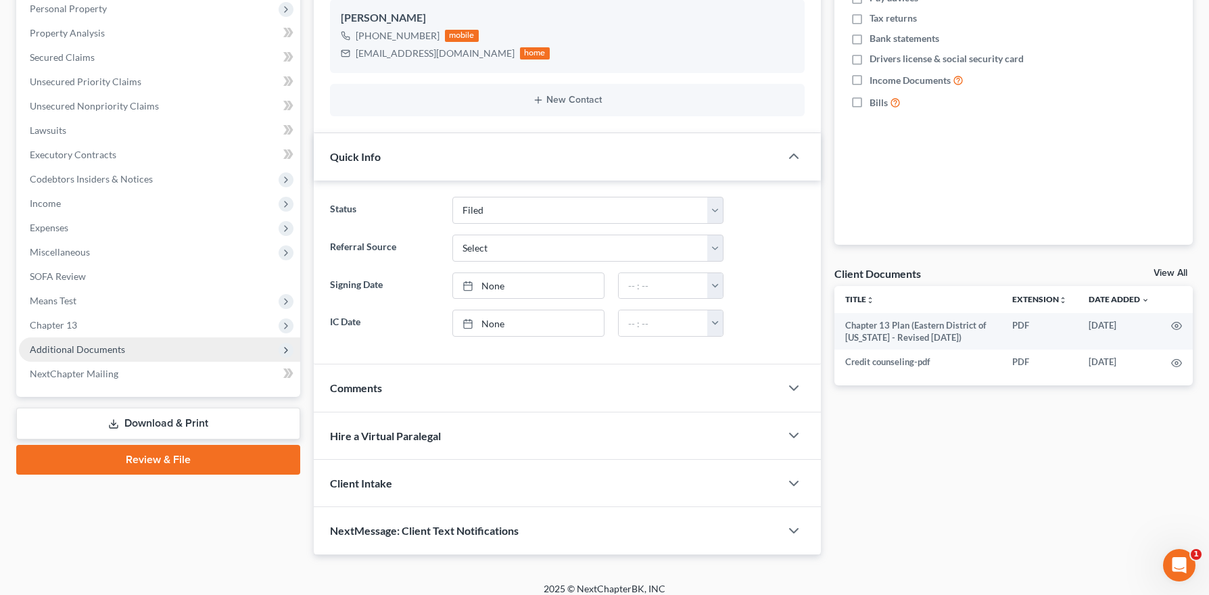
scroll to position [253, 0]
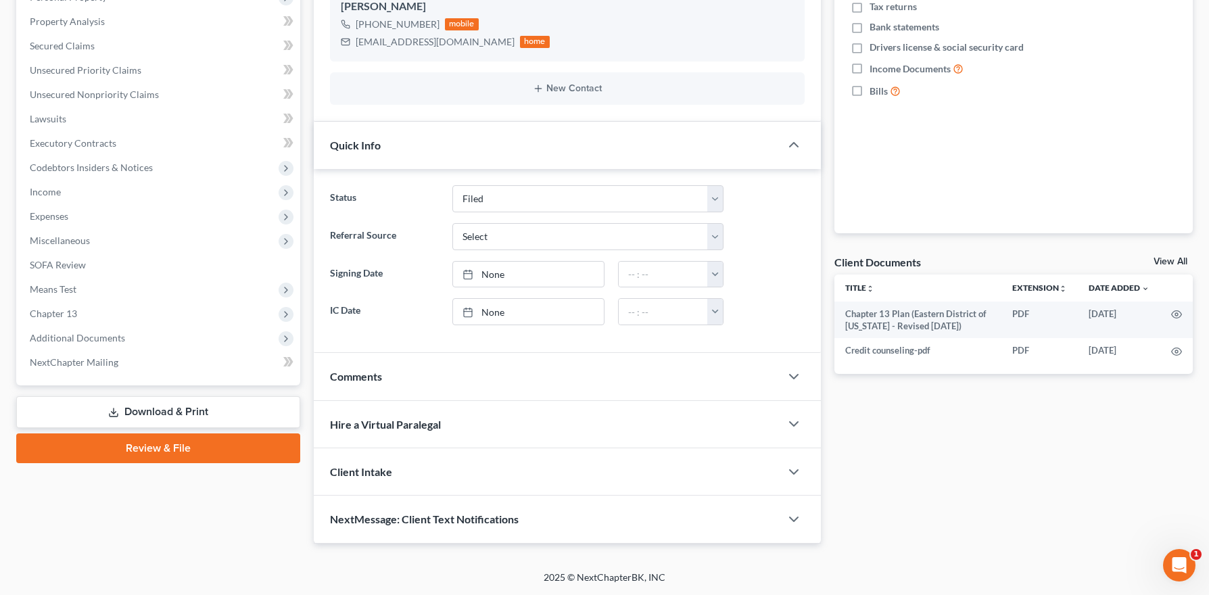
drag, startPoint x: 71, startPoint y: 332, endPoint x: 96, endPoint y: 381, distance: 54.7
click at [71, 332] on span "Additional Documents" at bounding box center [77, 337] width 95 height 11
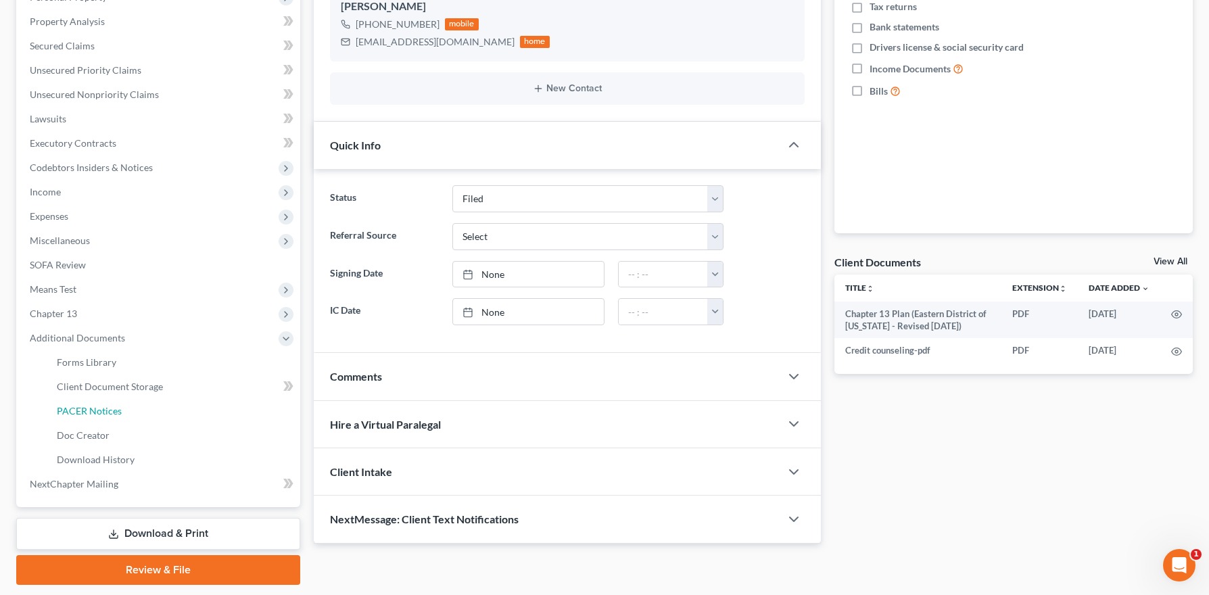
drag, startPoint x: 108, startPoint y: 412, endPoint x: 548, endPoint y: 368, distance: 441.6
click at [109, 412] on span "PACER Notices" at bounding box center [89, 410] width 65 height 11
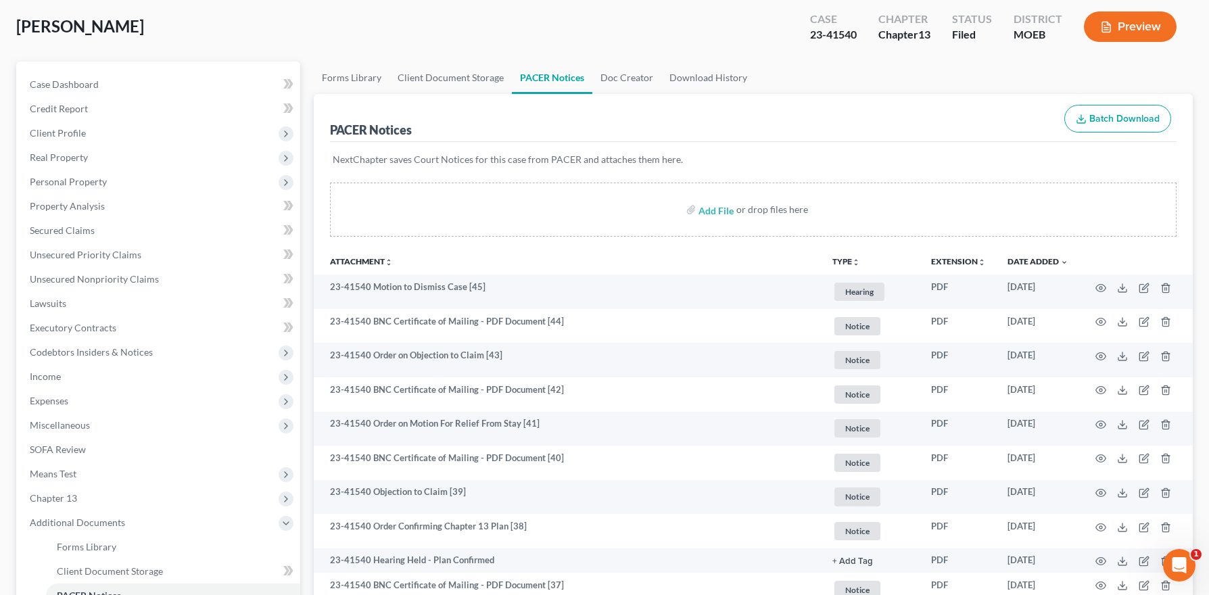
scroll to position [169, 0]
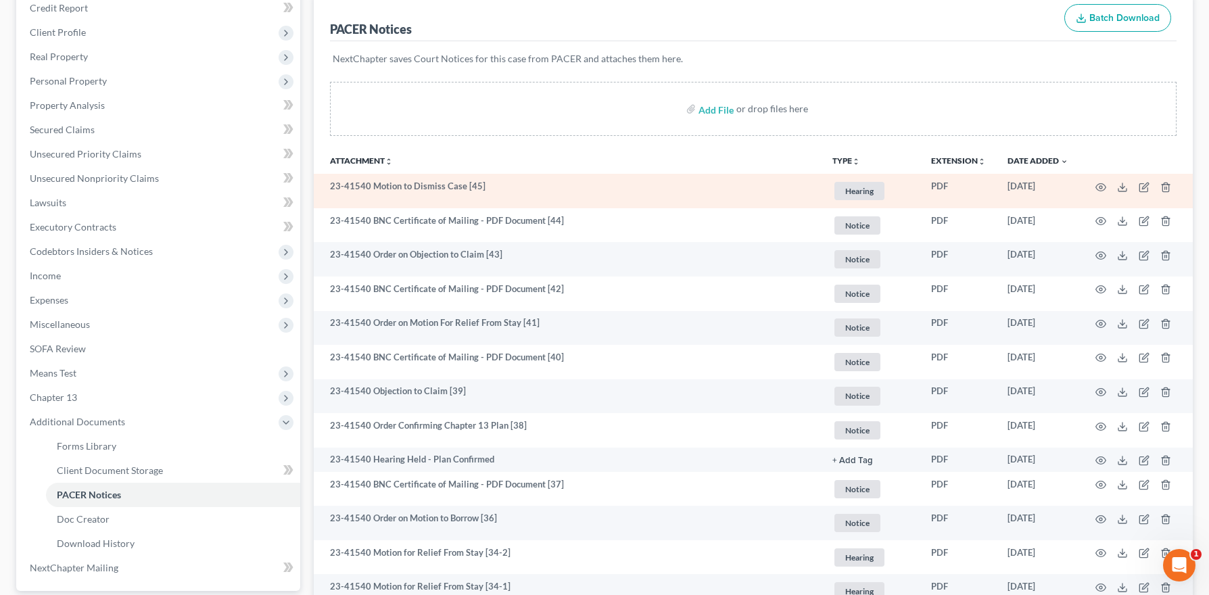
click at [1108, 187] on td at bounding box center [1136, 191] width 114 height 34
click at [1100, 187] on icon "button" at bounding box center [1100, 187] width 11 height 11
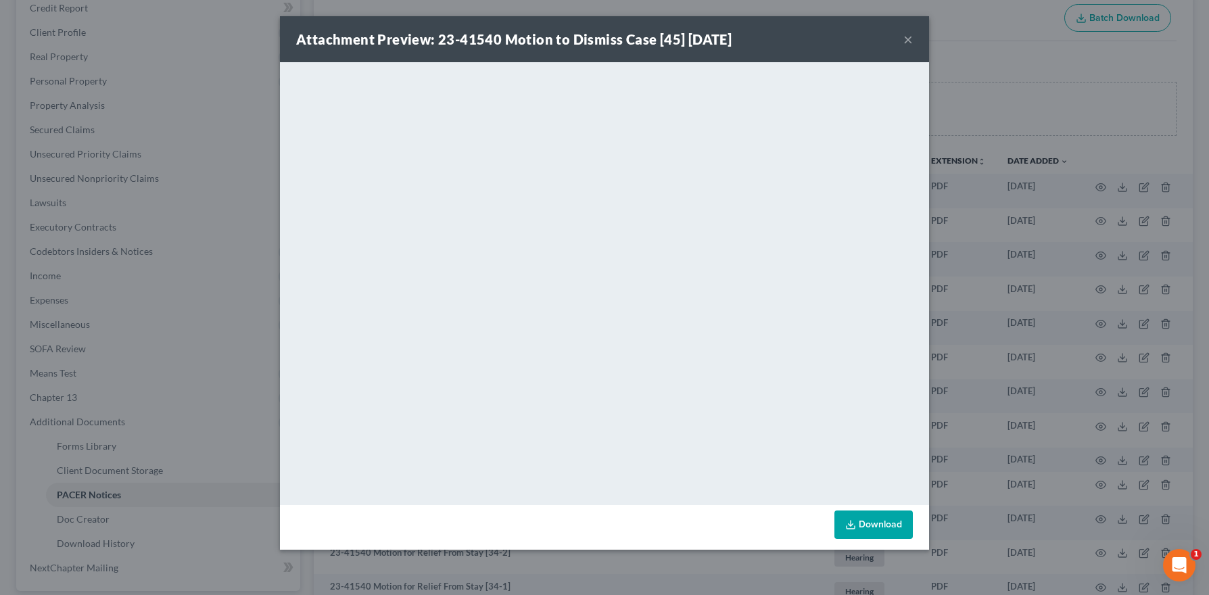
click at [903, 39] on button "×" at bounding box center [907, 39] width 9 height 16
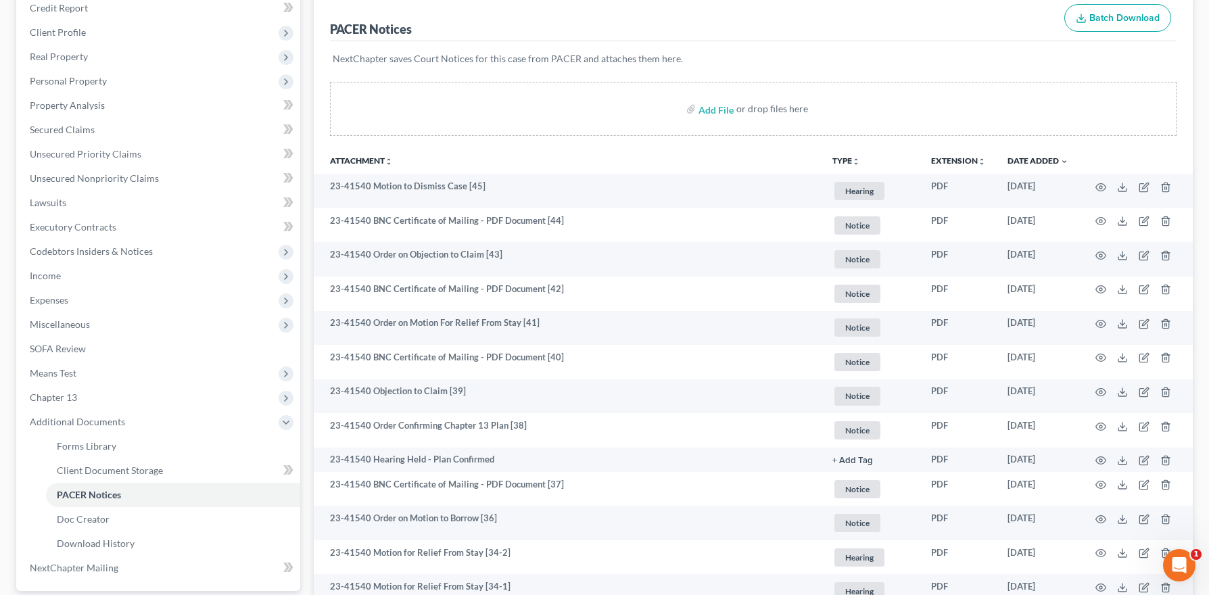
scroll to position [0, 0]
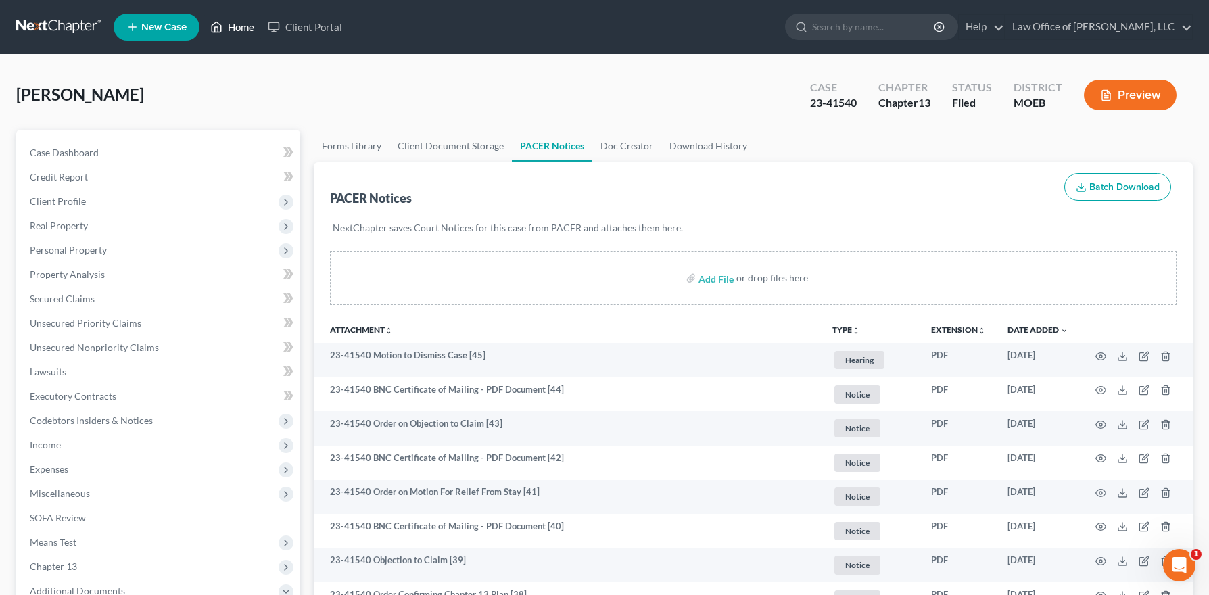
click at [238, 18] on link "Home" at bounding box center [231, 27] width 57 height 24
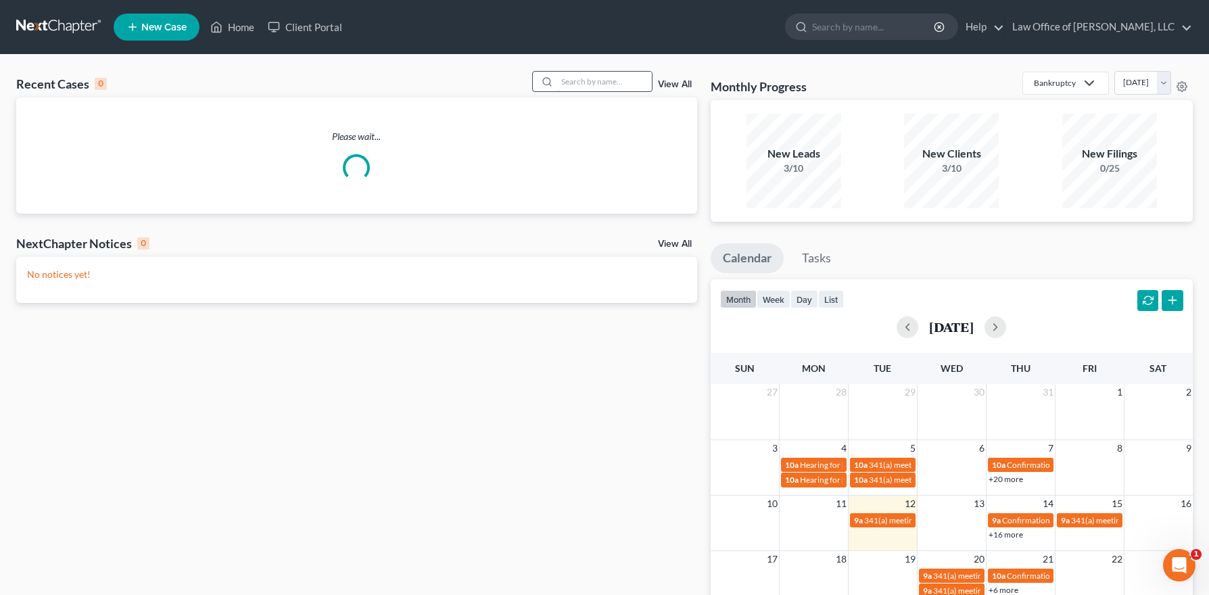
click at [631, 80] on input "search" at bounding box center [604, 82] width 95 height 20
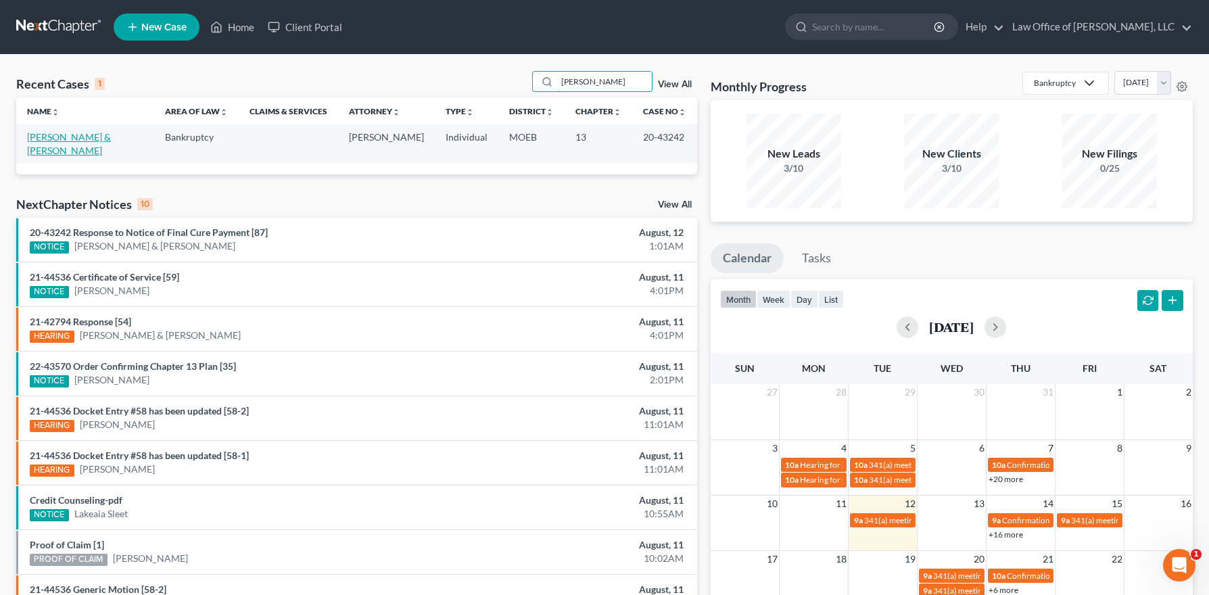
type input "[PERSON_NAME]"
click at [68, 133] on link "[PERSON_NAME] & [PERSON_NAME]" at bounding box center [69, 143] width 84 height 25
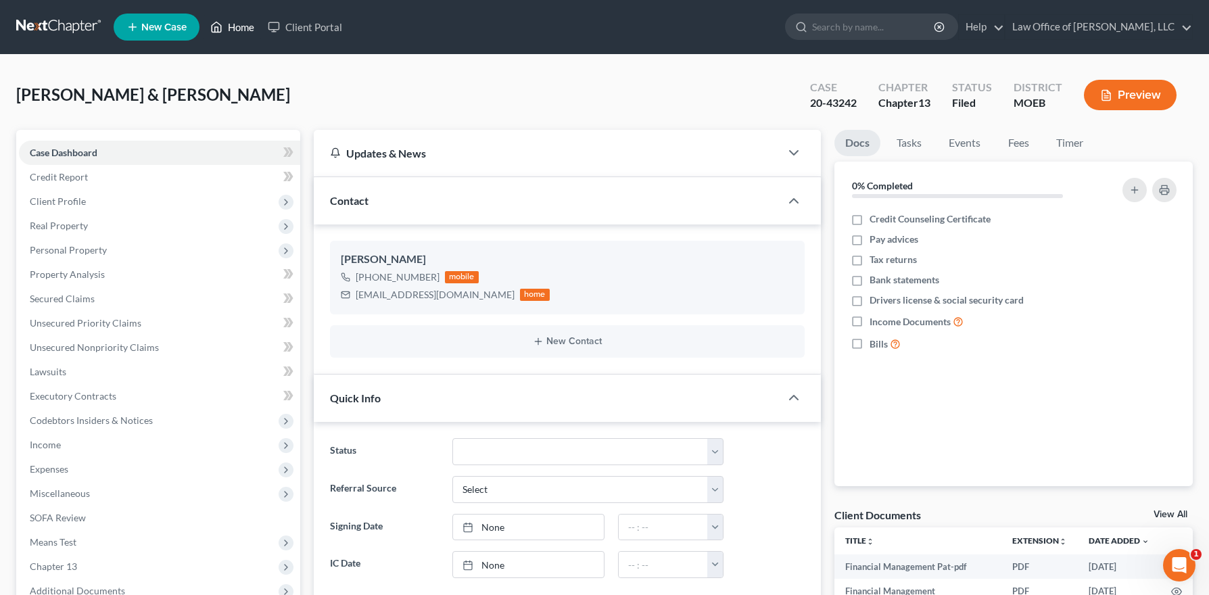
click at [245, 27] on link "Home" at bounding box center [231, 27] width 57 height 24
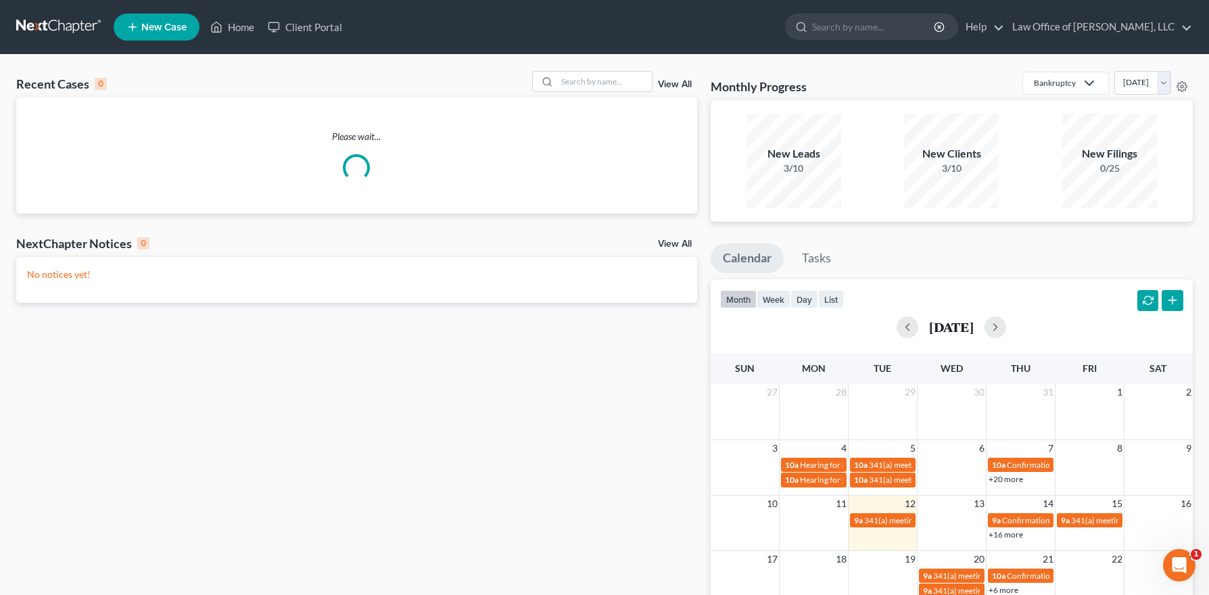
click at [580, 93] on div "Recent Cases 0 View All" at bounding box center [356, 84] width 681 height 26
click at [583, 83] on input "search" at bounding box center [604, 82] width 95 height 20
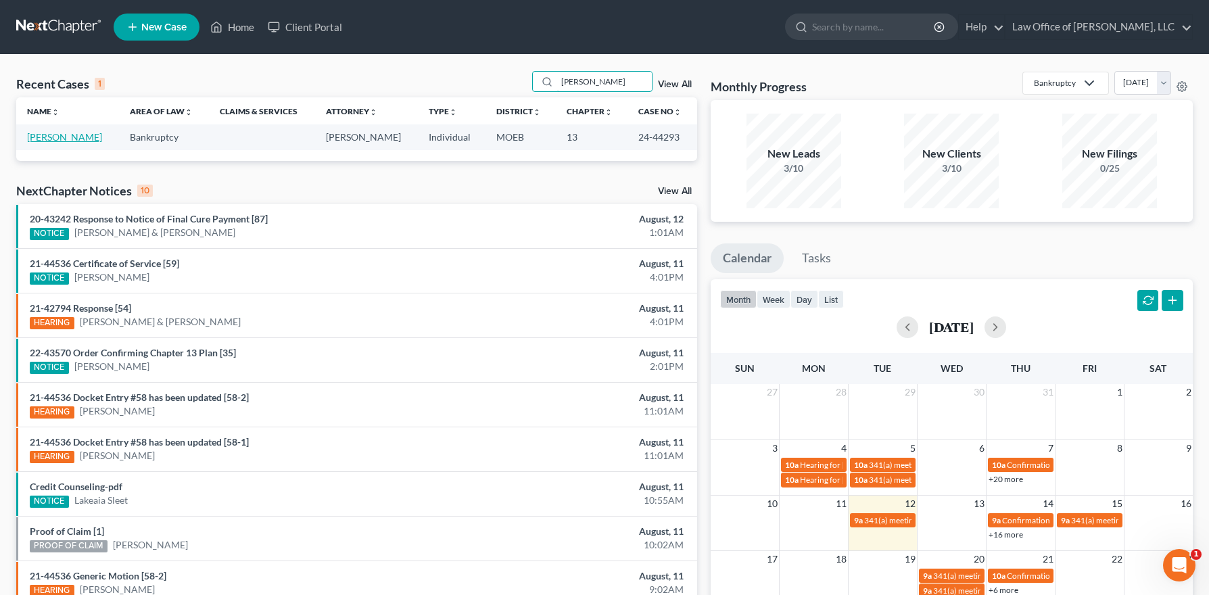
type input "[PERSON_NAME]"
click at [53, 139] on link "[PERSON_NAME]" at bounding box center [64, 136] width 75 height 11
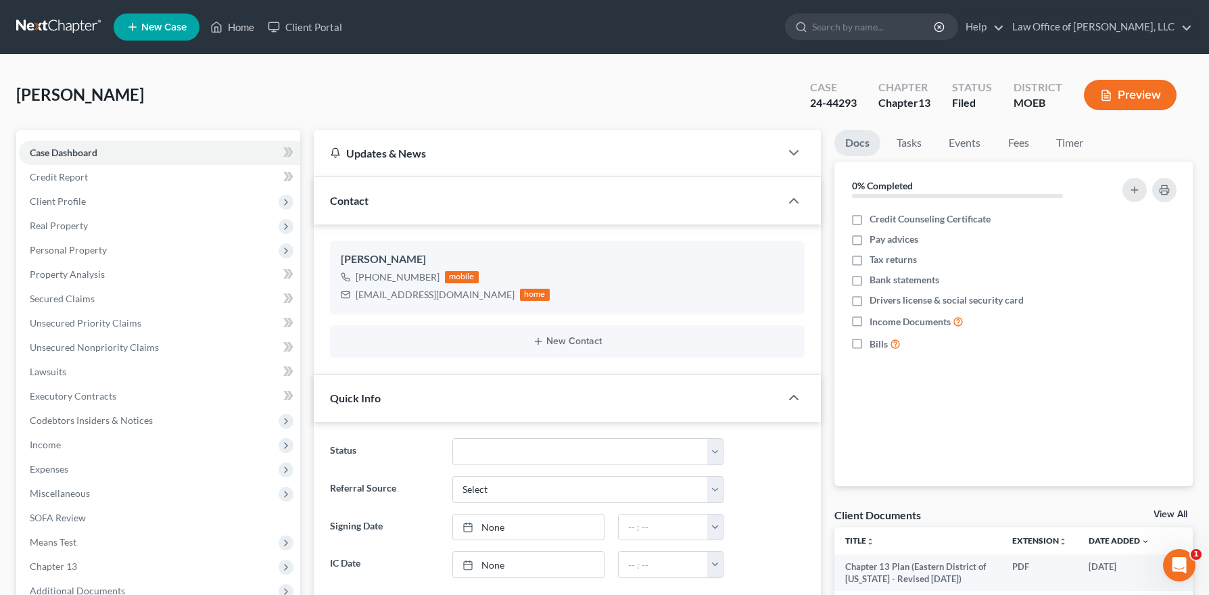
scroll to position [253, 0]
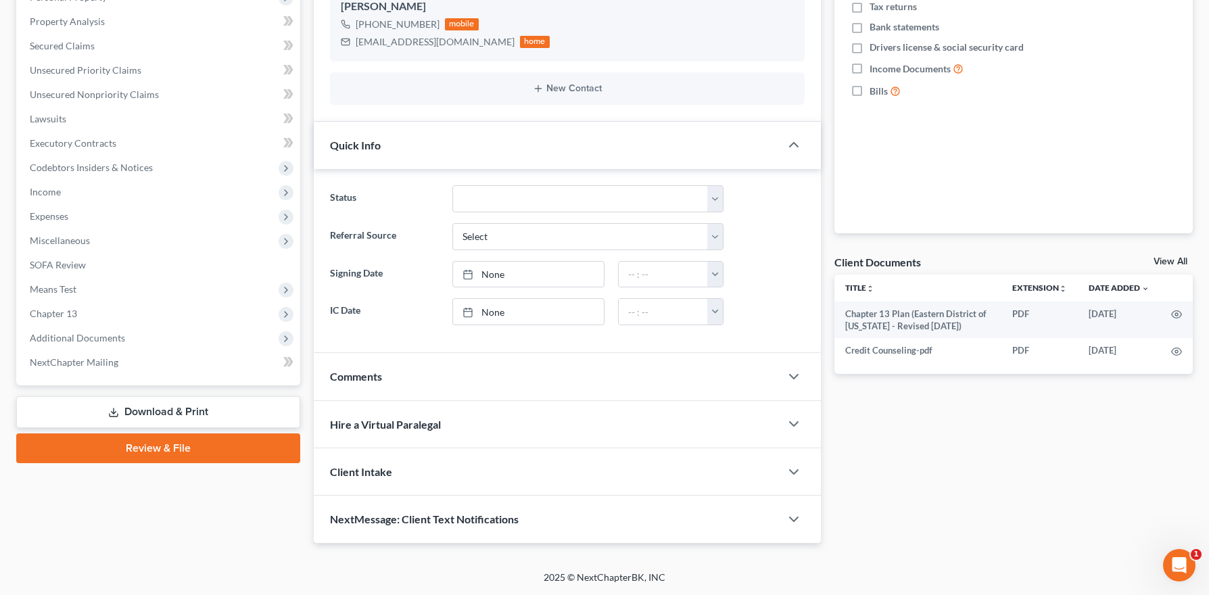
drag, startPoint x: 74, startPoint y: 337, endPoint x: 96, endPoint y: 407, distance: 73.1
click at [74, 337] on span "Additional Documents" at bounding box center [77, 337] width 95 height 11
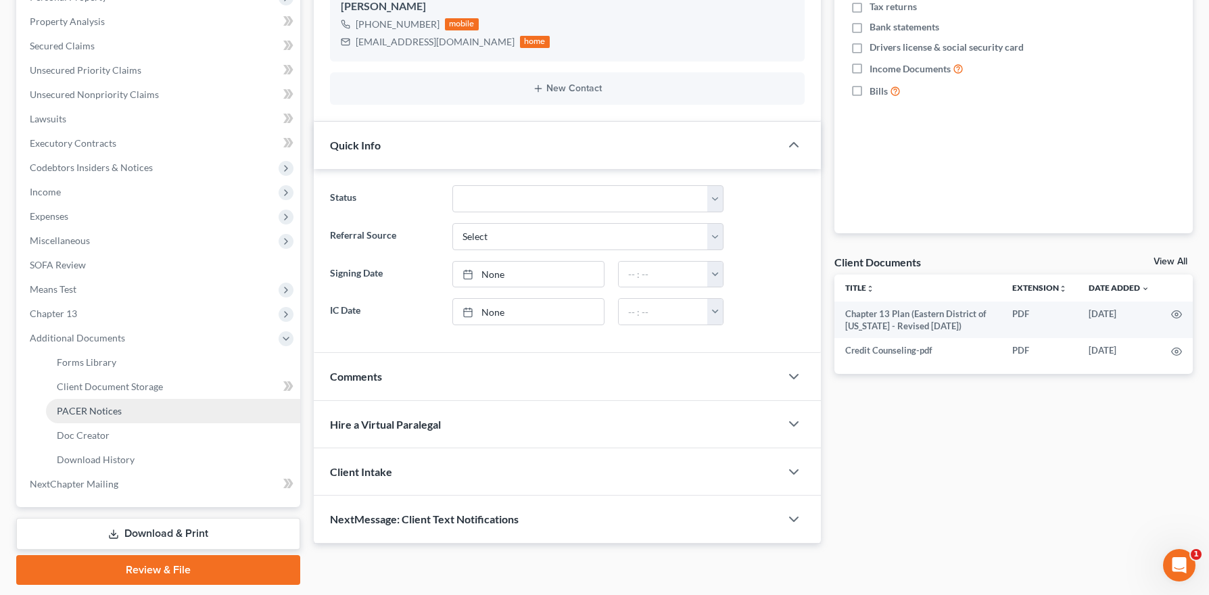
click at [105, 416] on link "PACER Notices" at bounding box center [173, 411] width 254 height 24
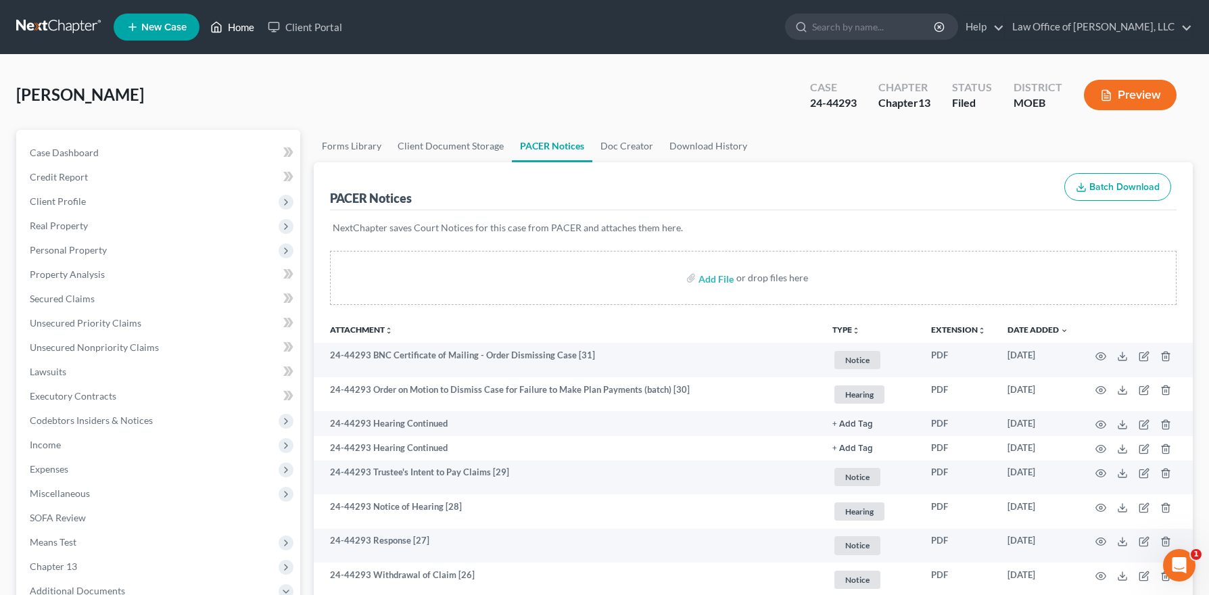
drag, startPoint x: 242, startPoint y: 31, endPoint x: 380, endPoint y: 29, distance: 137.9
click at [242, 32] on link "Home" at bounding box center [231, 27] width 57 height 24
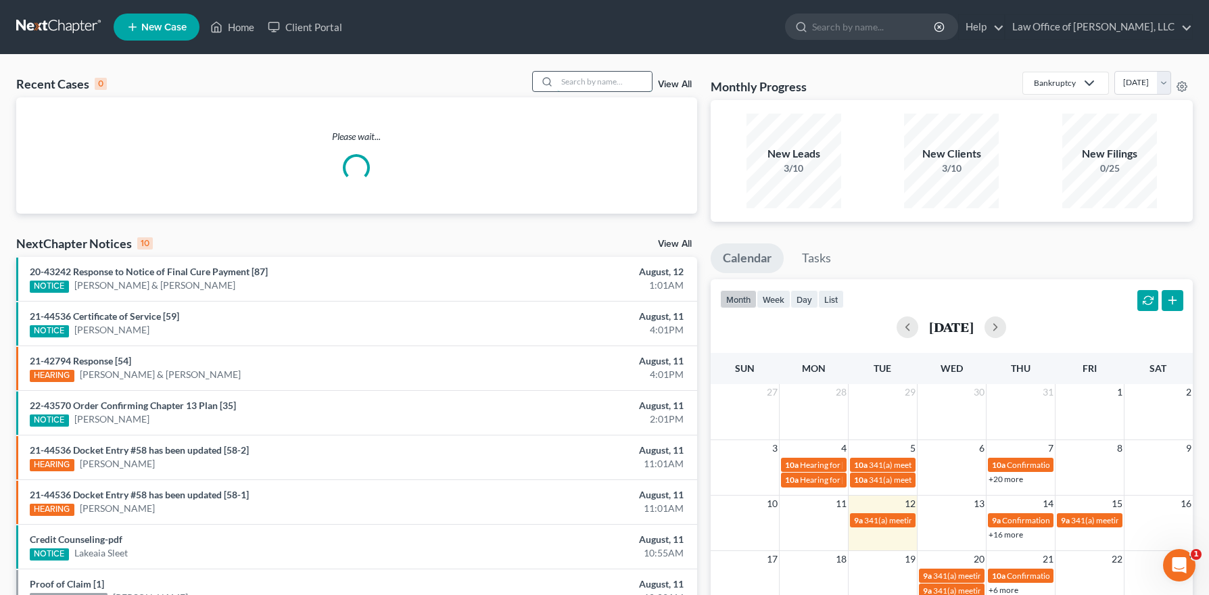
click at [573, 78] on input "search" at bounding box center [604, 82] width 95 height 20
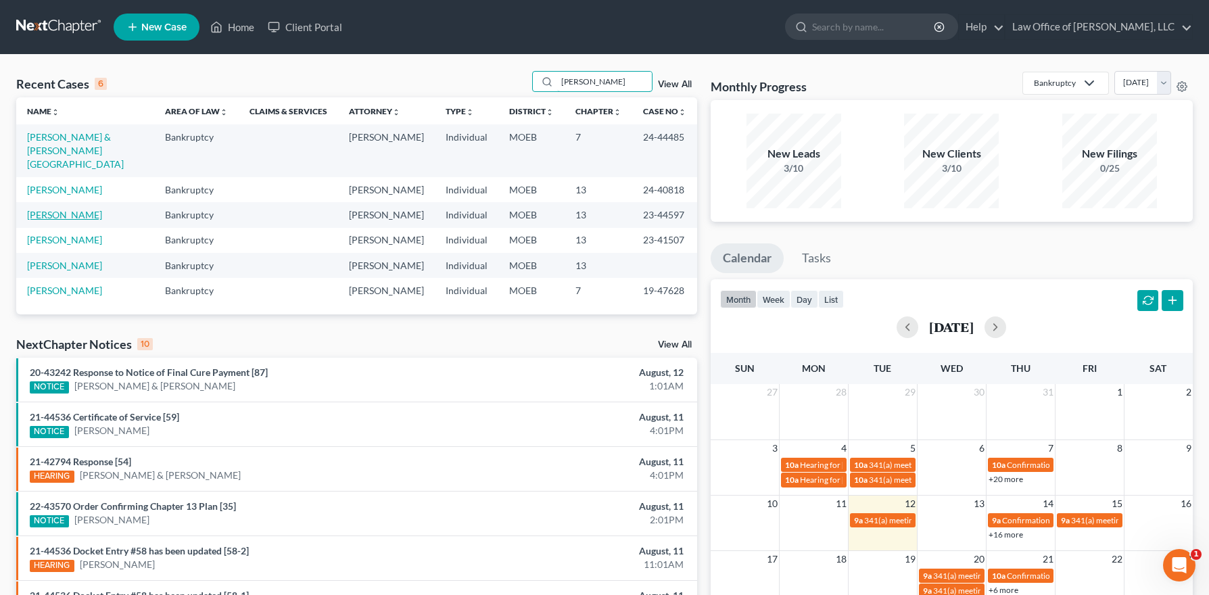
type input "[PERSON_NAME]"
click at [69, 218] on link "[PERSON_NAME]" at bounding box center [64, 214] width 75 height 11
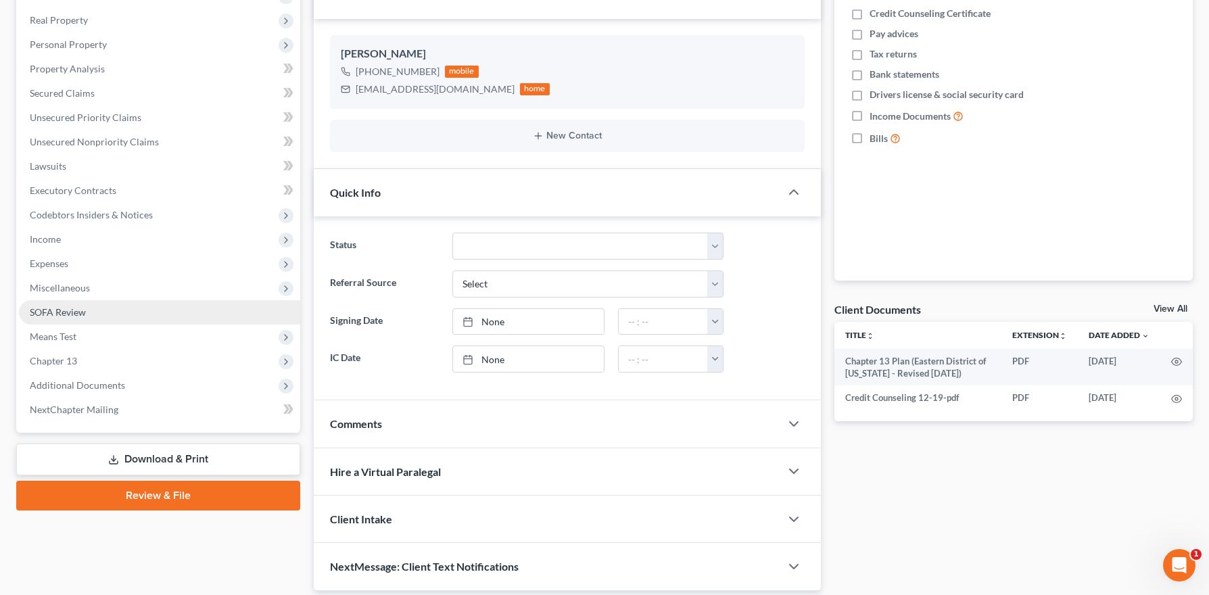
scroll to position [253, 0]
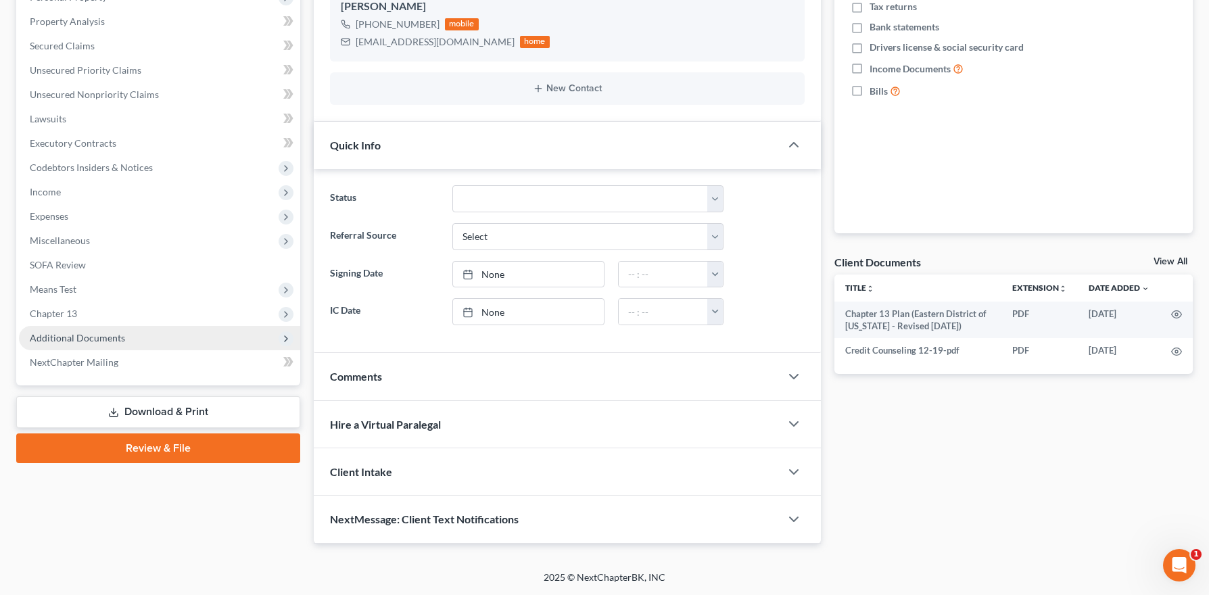
click at [96, 340] on span "Additional Documents" at bounding box center [77, 337] width 95 height 11
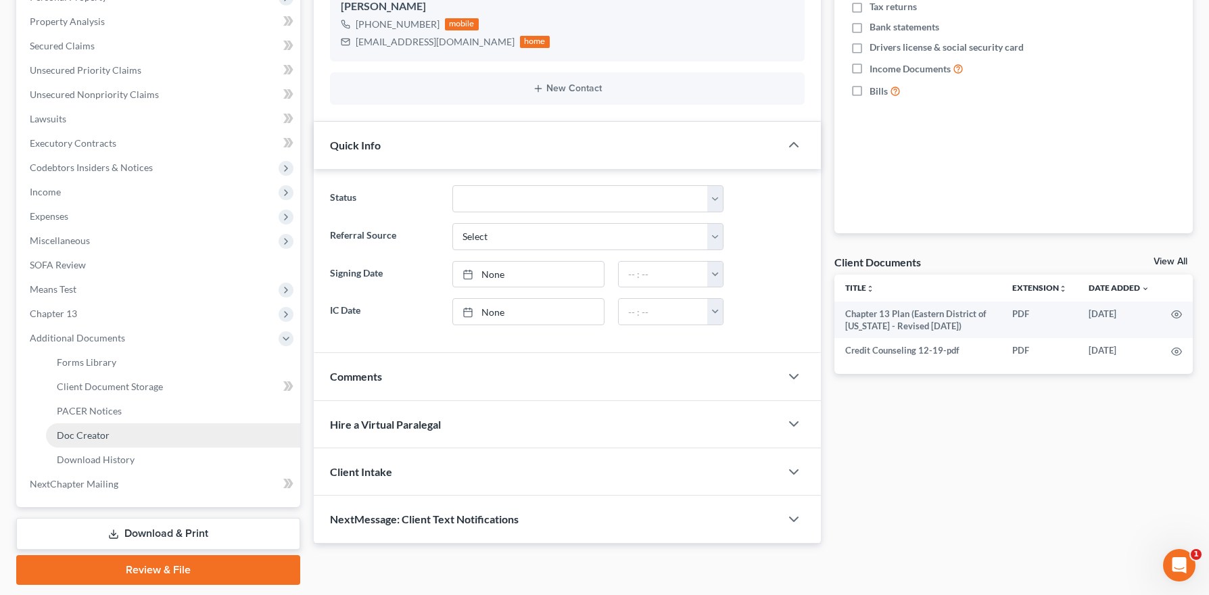
click at [104, 434] on span "Doc Creator" at bounding box center [83, 434] width 53 height 11
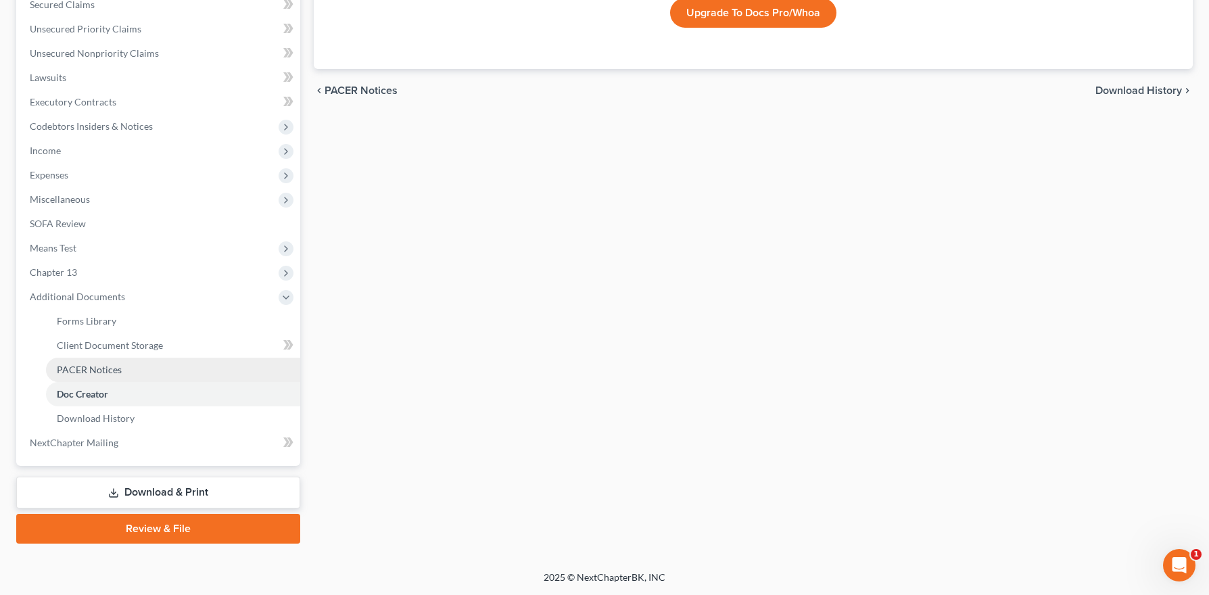
click at [101, 370] on span "PACER Notices" at bounding box center [89, 369] width 65 height 11
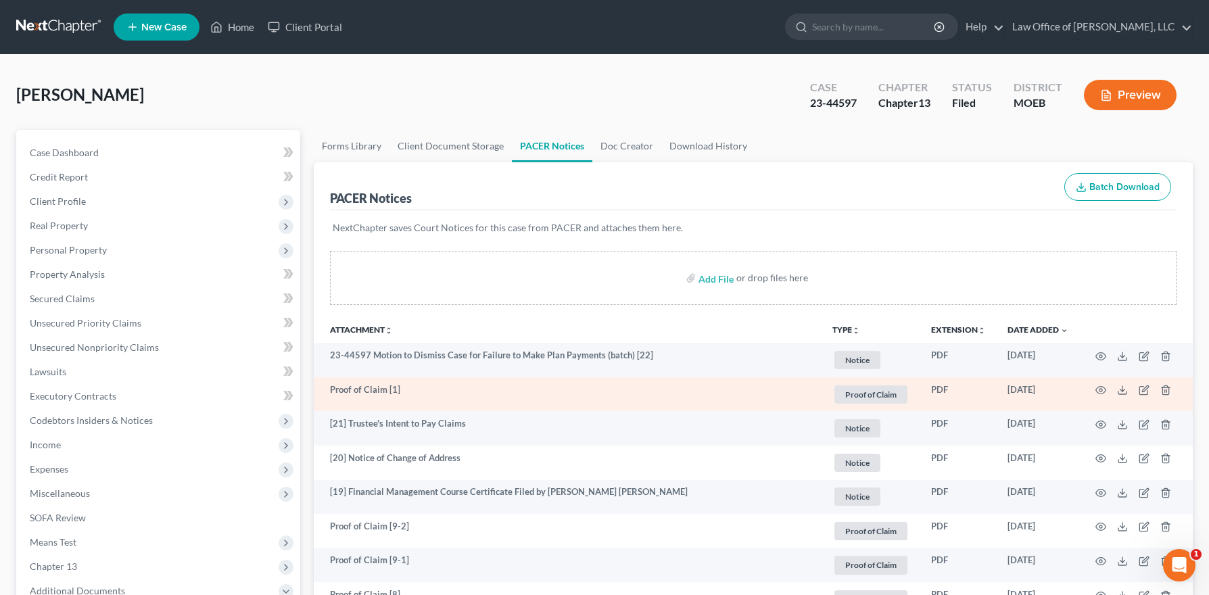
scroll to position [62, 0]
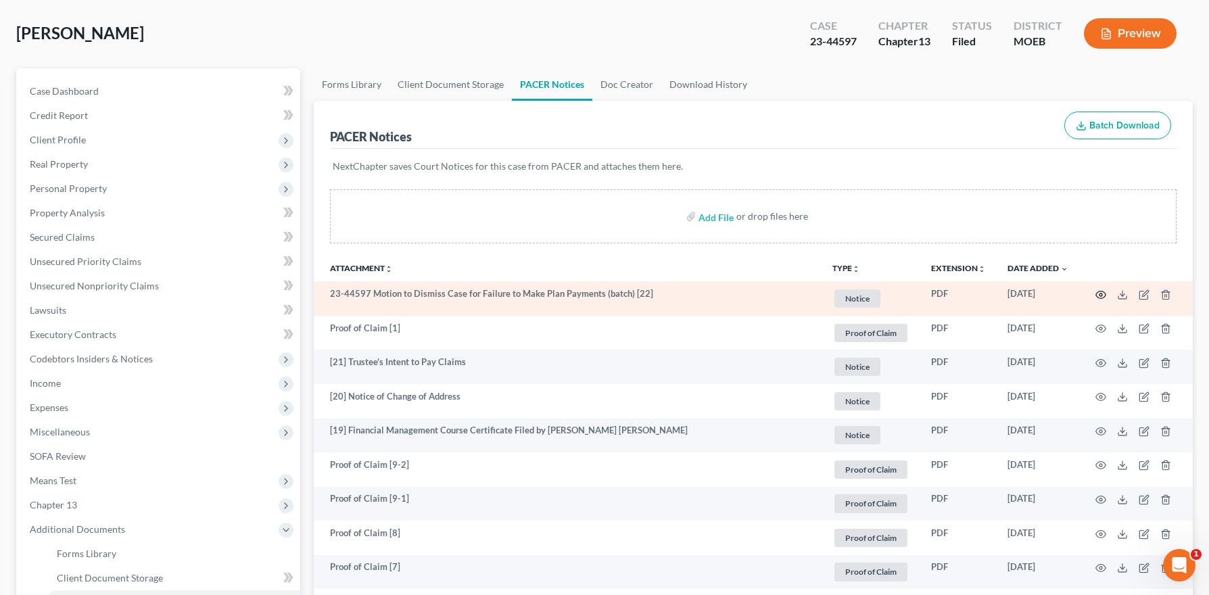
click at [1099, 295] on circle "button" at bounding box center [1100, 294] width 3 height 3
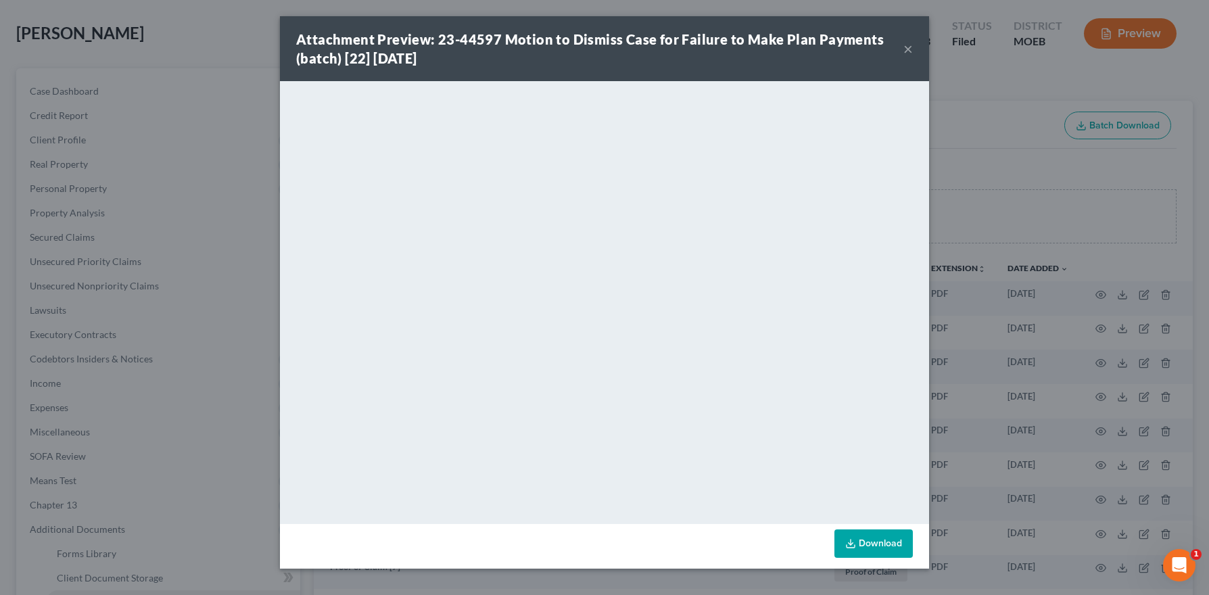
drag, startPoint x: 906, startPoint y: 43, endPoint x: 834, endPoint y: 5, distance: 81.6
click at [906, 43] on button "×" at bounding box center [907, 49] width 9 height 16
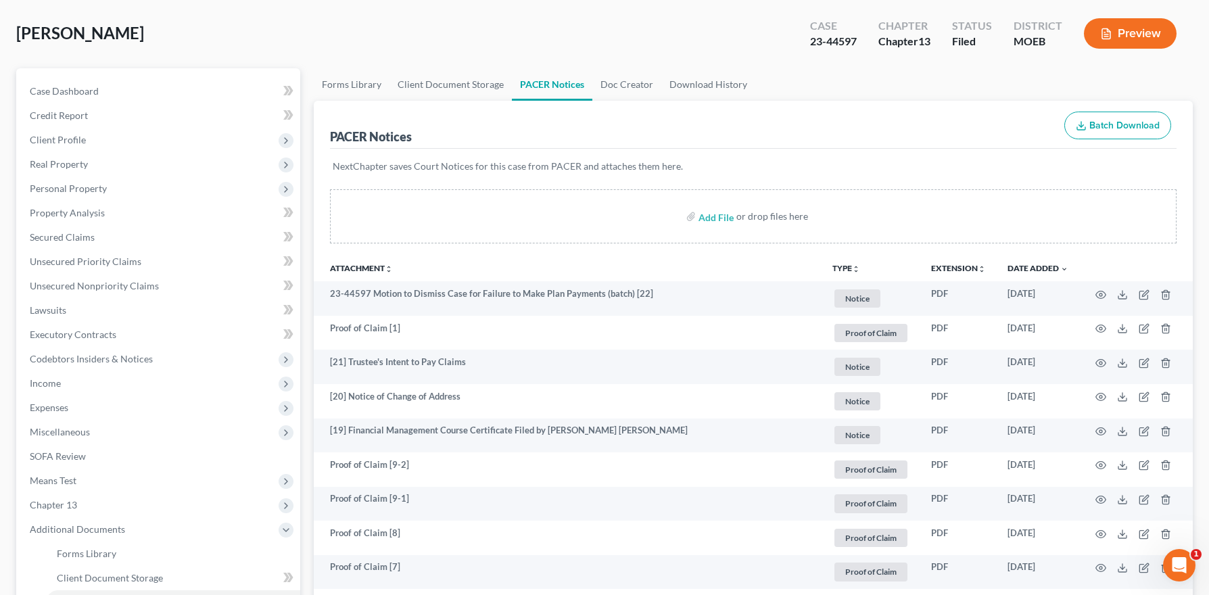
scroll to position [0, 0]
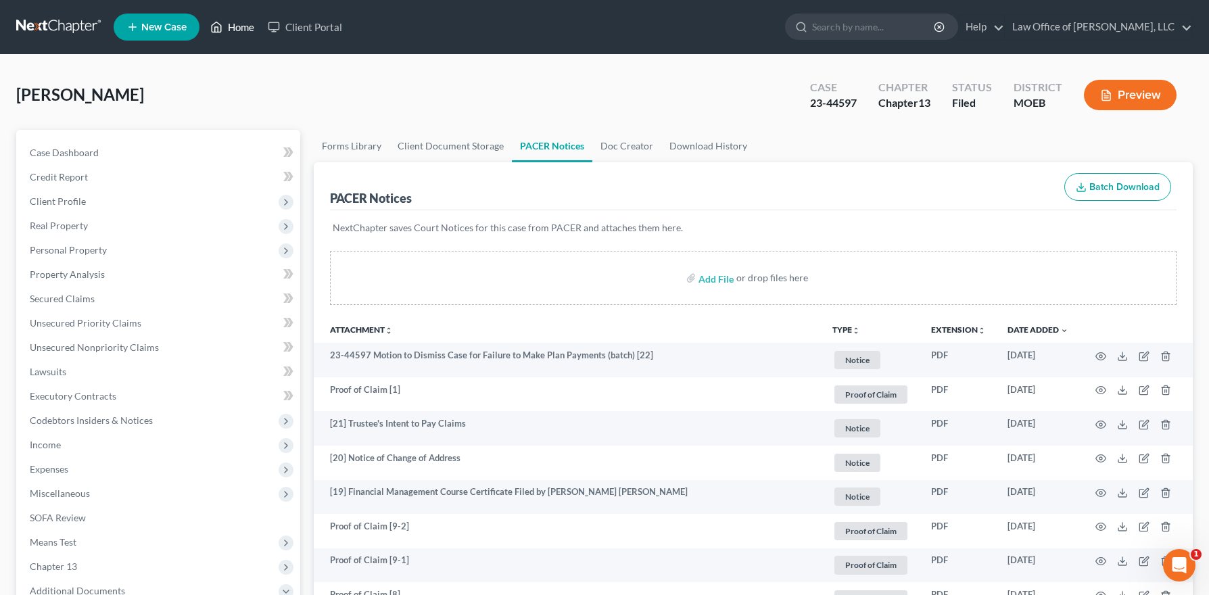
click at [214, 32] on icon at bounding box center [216, 27] width 12 height 16
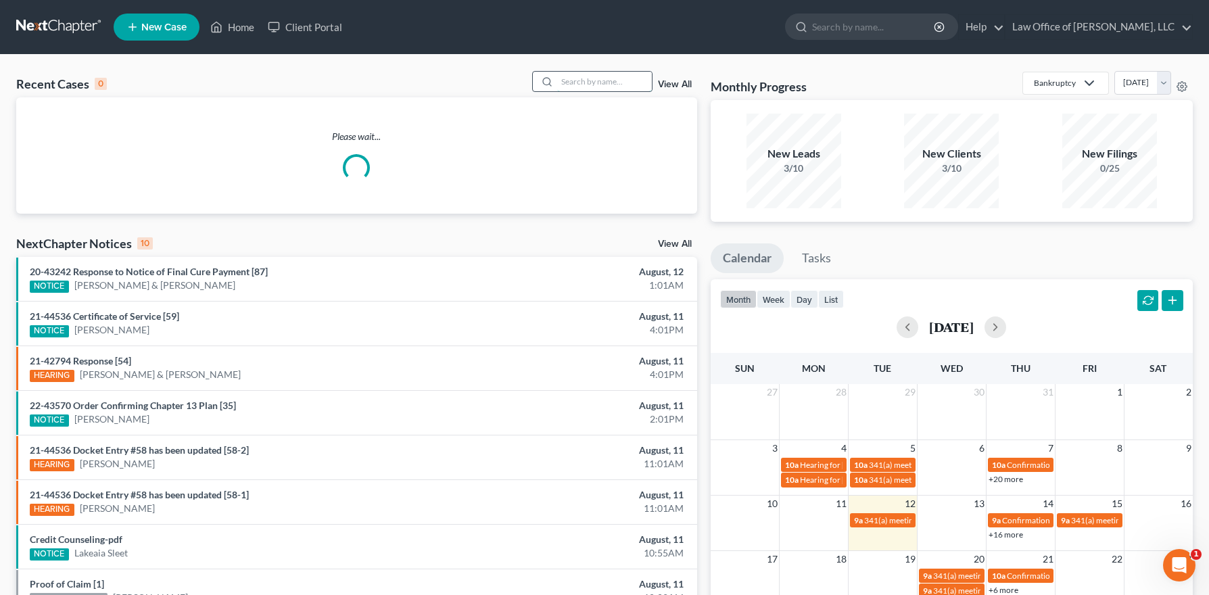
click at [591, 80] on input "search" at bounding box center [604, 82] width 95 height 20
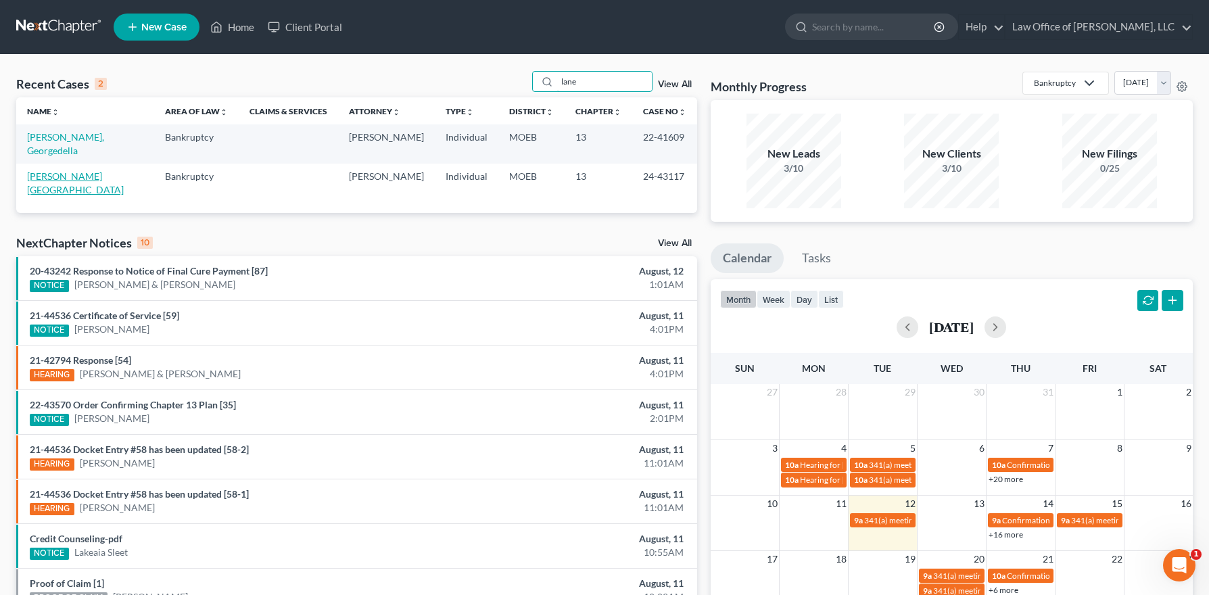
type input "lane"
click at [39, 170] on link "[PERSON_NAME][GEOGRAPHIC_DATA]" at bounding box center [75, 182] width 97 height 25
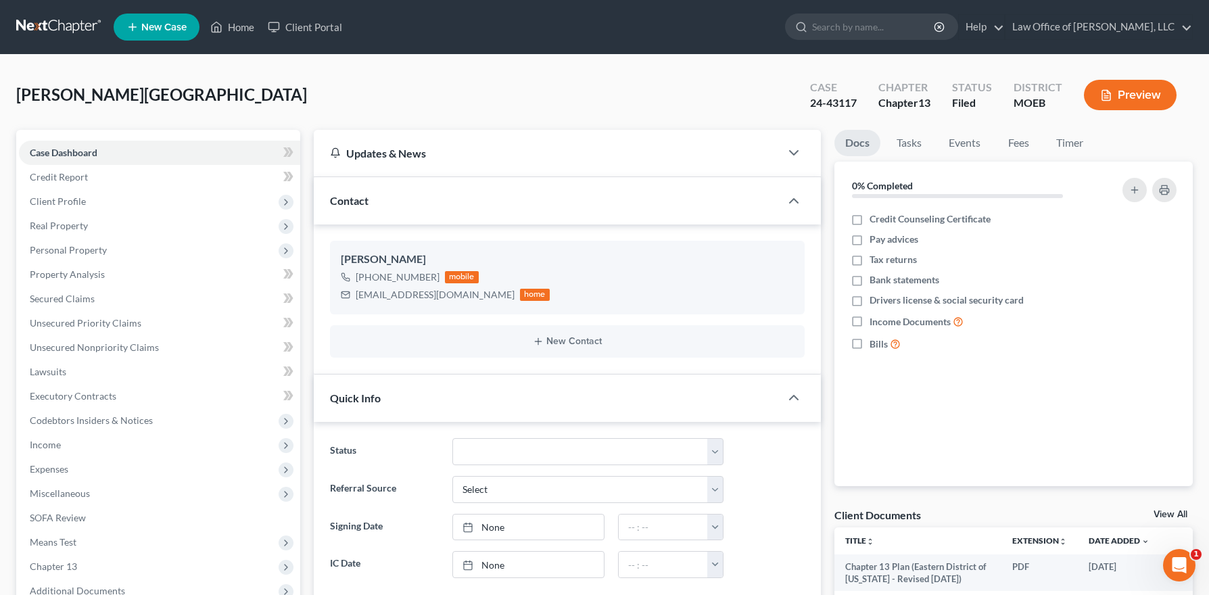
scroll to position [253, 0]
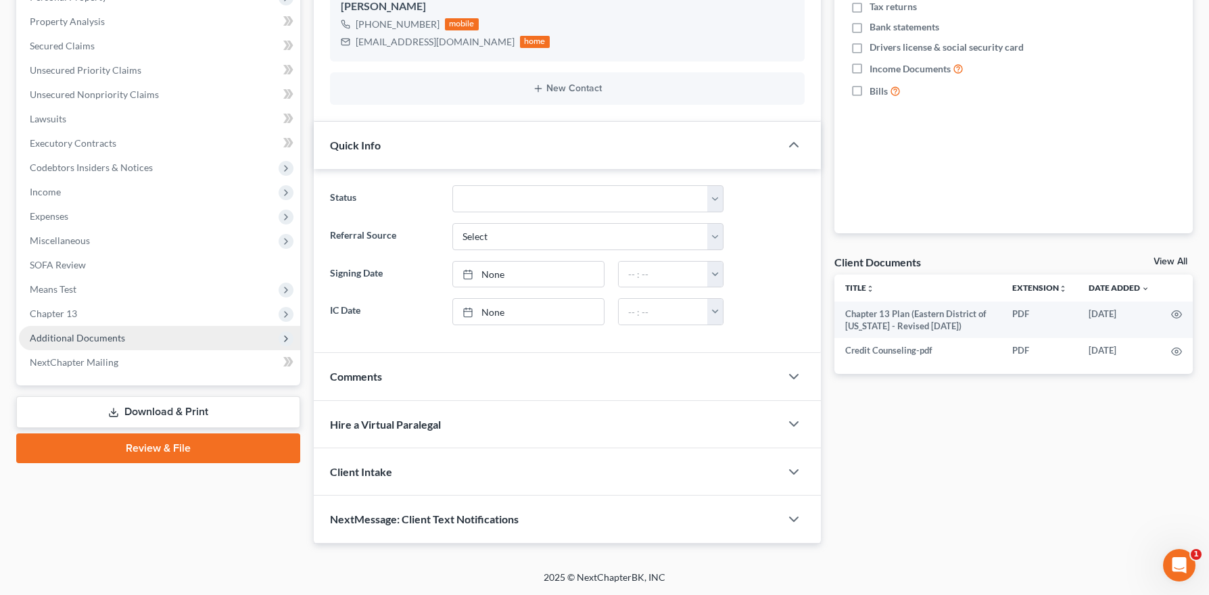
click at [71, 334] on span "Additional Documents" at bounding box center [77, 337] width 95 height 11
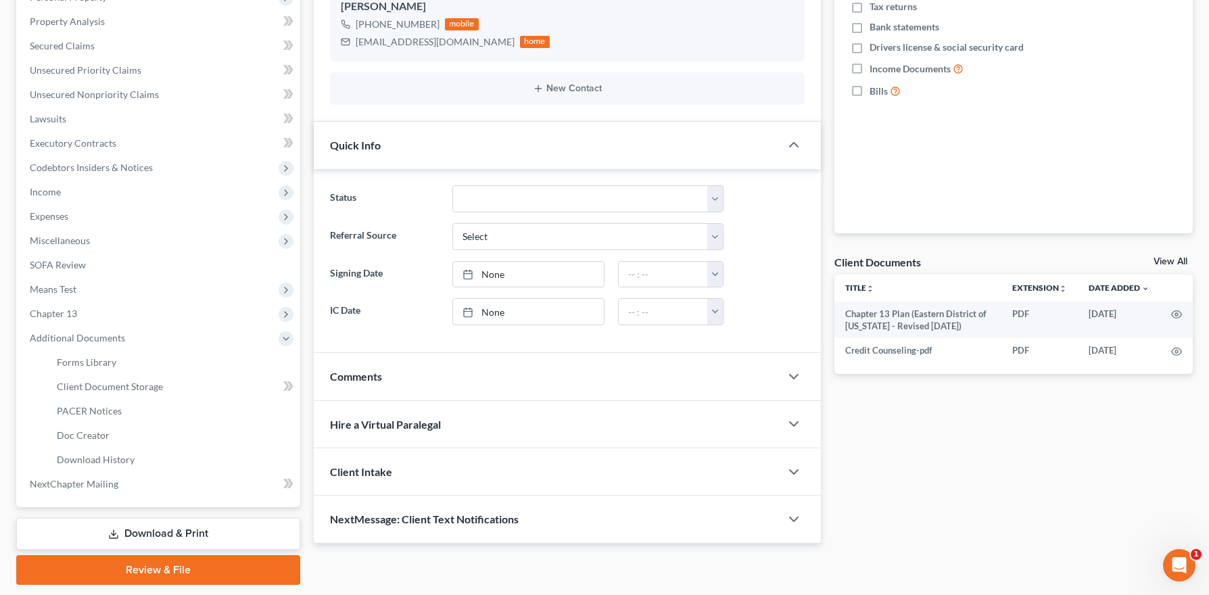
click at [99, 399] on li "PACER Notices" at bounding box center [173, 411] width 254 height 24
drag, startPoint x: 107, startPoint y: 409, endPoint x: 445, endPoint y: 456, distance: 340.6
click at [107, 409] on span "PACER Notices" at bounding box center [89, 410] width 65 height 11
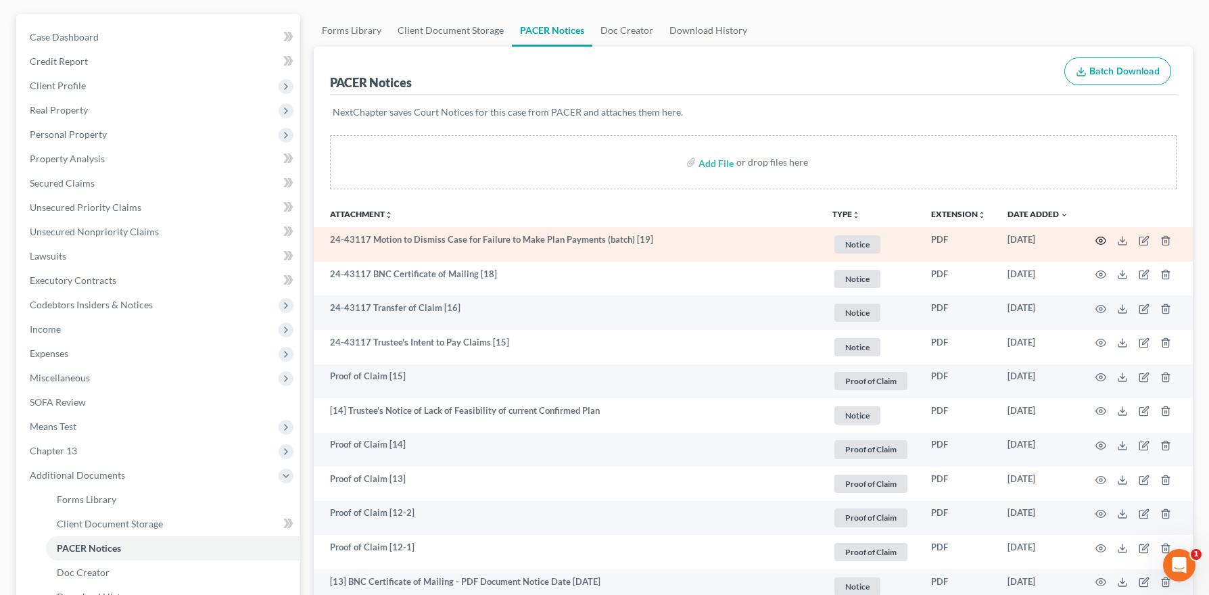
scroll to position [116, 0]
click at [1100, 239] on circle "button" at bounding box center [1100, 240] width 3 height 3
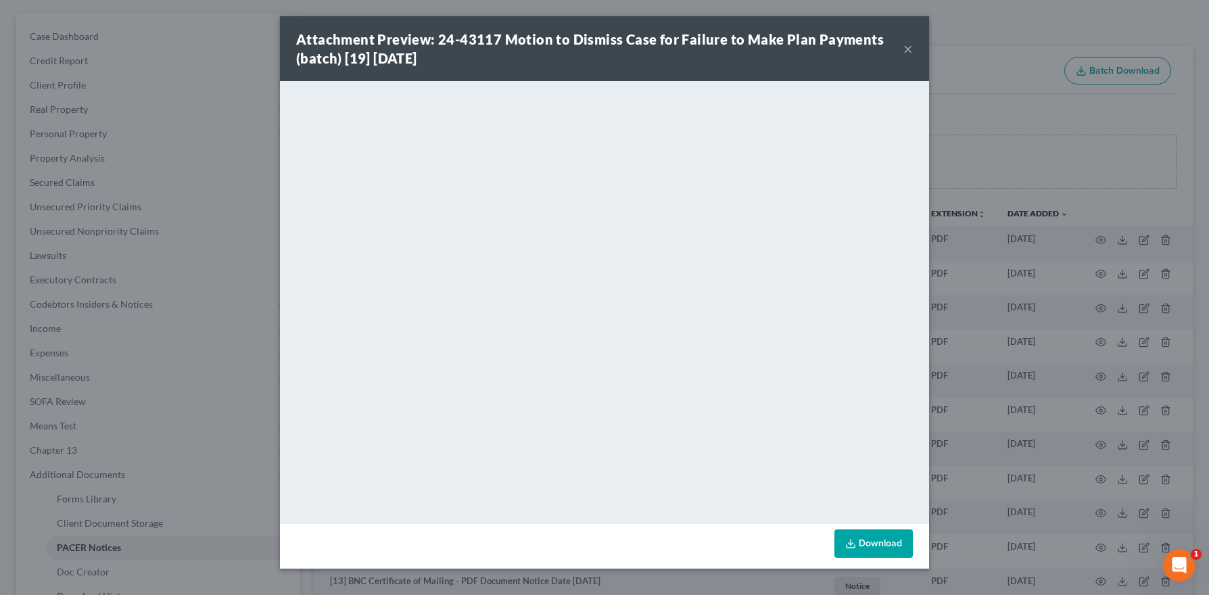
click at [903, 44] on button "×" at bounding box center [907, 49] width 9 height 16
